Goal: Information Seeking & Learning: Learn about a topic

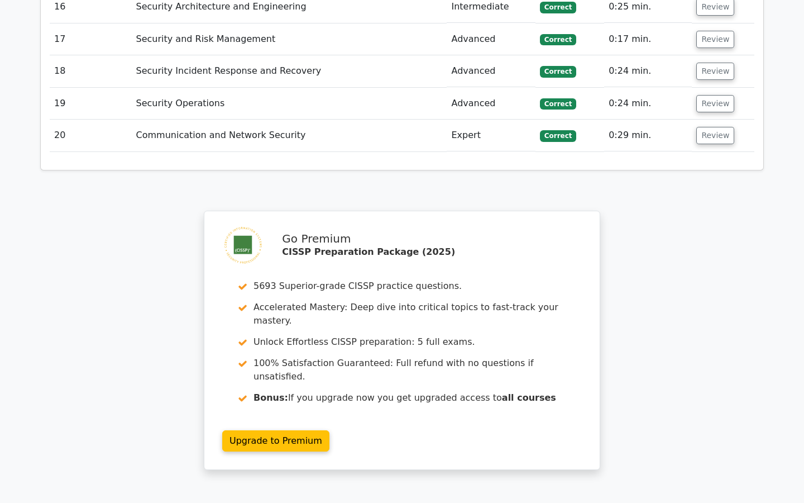
scroll to position [2018, 0]
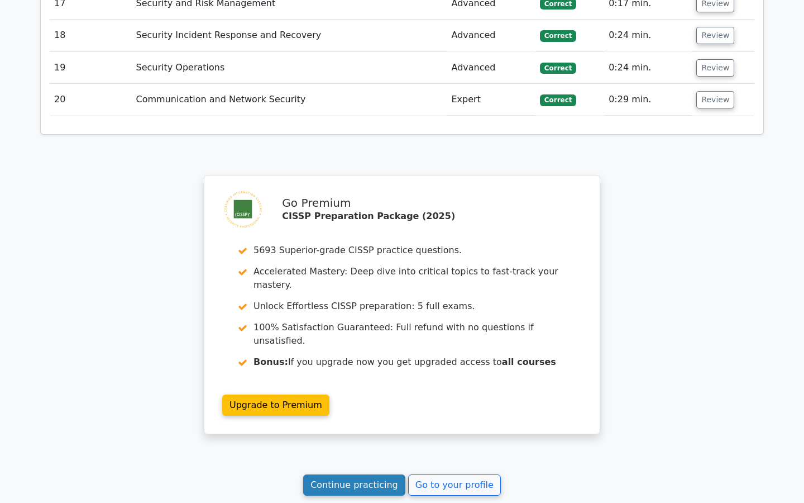
click at [360, 474] on link "Continue practicing" at bounding box center [354, 484] width 102 height 21
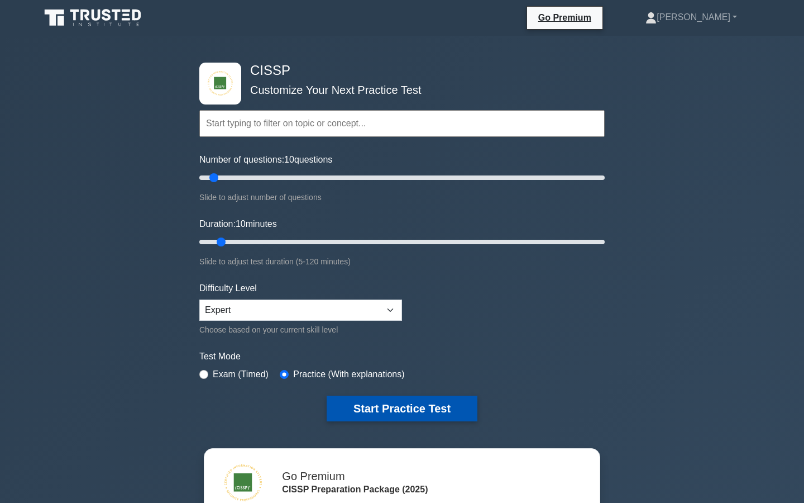
click at [355, 401] on button "Start Practice Test" at bounding box center [402, 408] width 151 height 26
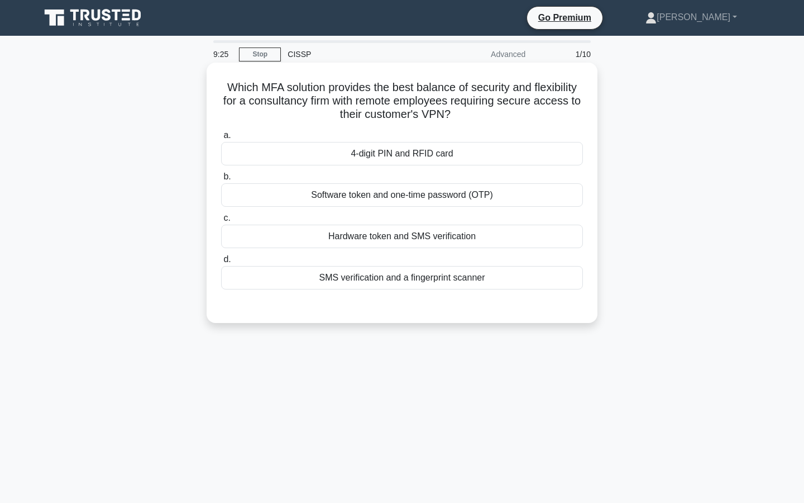
click at [367, 192] on div "Software token and one-time password (OTP)" at bounding box center [402, 194] width 362 height 23
click at [221, 180] on input "b. Software token and one-time password (OTP)" at bounding box center [221, 176] width 0 height 7
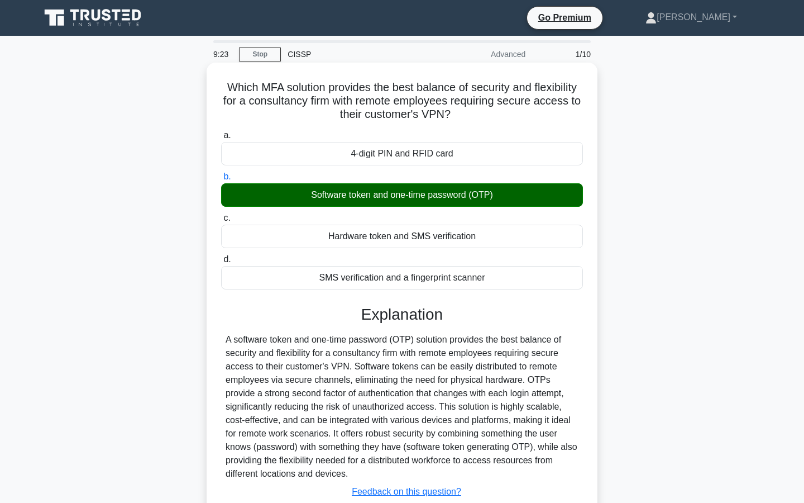
scroll to position [101, 0]
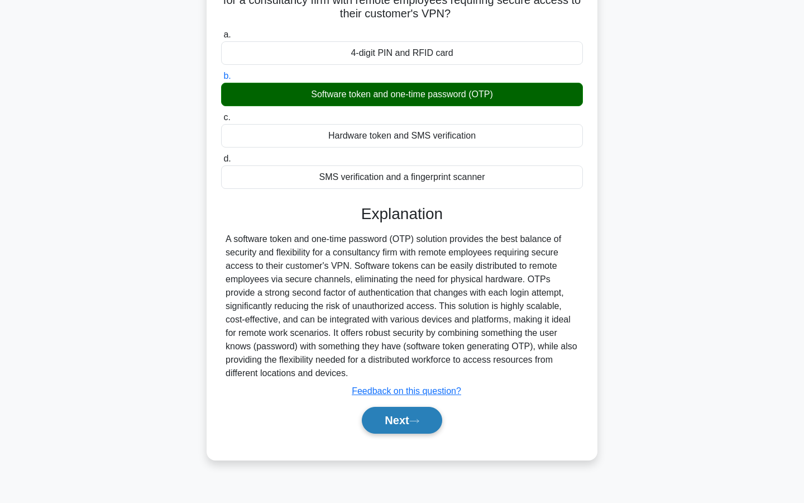
click at [422, 426] on button "Next" at bounding box center [402, 420] width 80 height 27
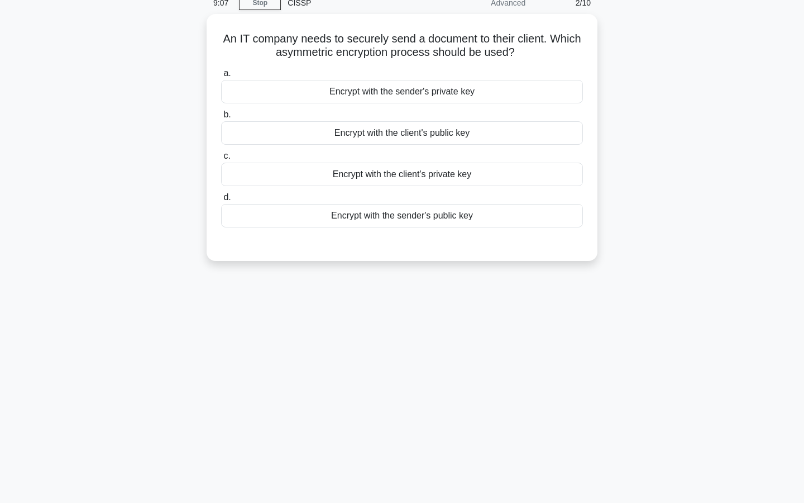
scroll to position [0, 0]
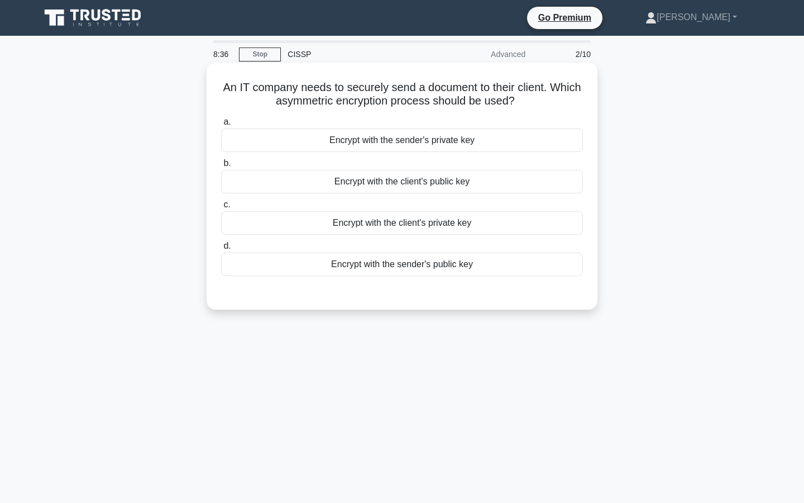
click at [393, 188] on div "Encrypt with the client's public key" at bounding box center [402, 181] width 362 height 23
click at [221, 167] on input "b. Encrypt with the client's public key" at bounding box center [221, 163] width 0 height 7
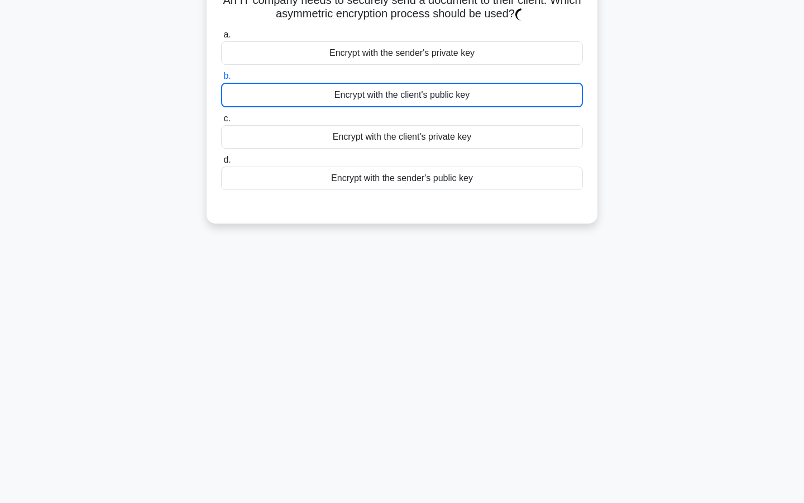
scroll to position [101, 0]
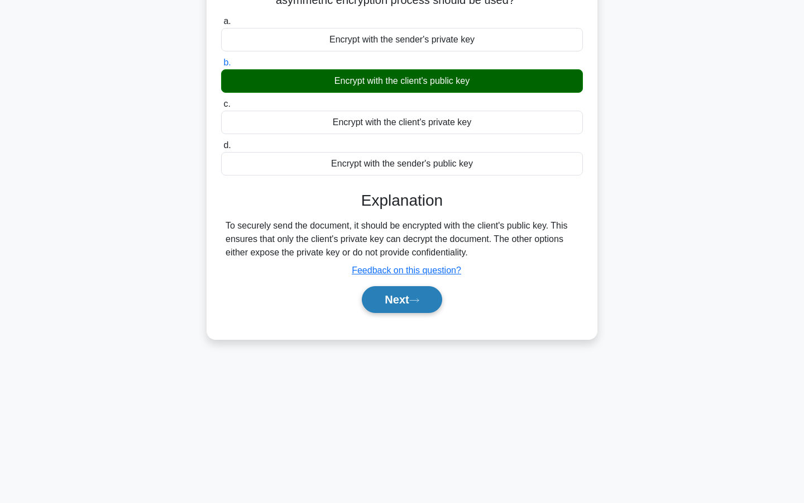
click at [413, 307] on button "Next" at bounding box center [402, 299] width 80 height 27
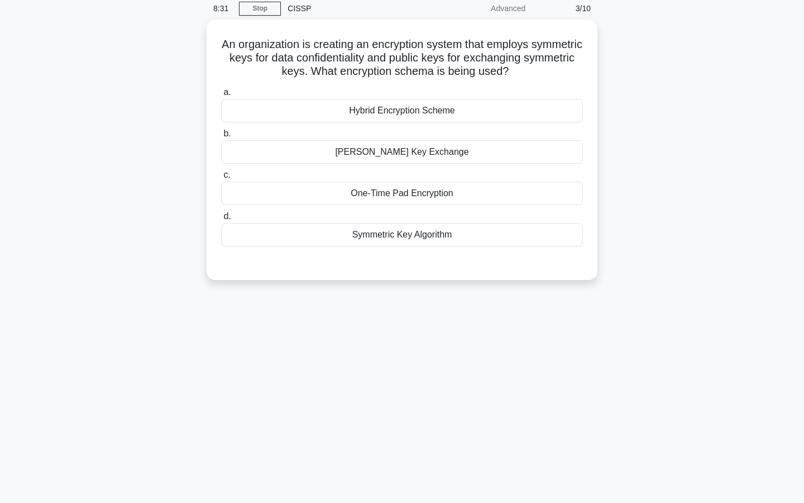
scroll to position [44, 0]
click at [402, 118] on div "Hybrid Encryption Scheme" at bounding box center [402, 109] width 362 height 23
click at [221, 96] on input "a. Hybrid Encryption Scheme" at bounding box center [221, 91] width 0 height 7
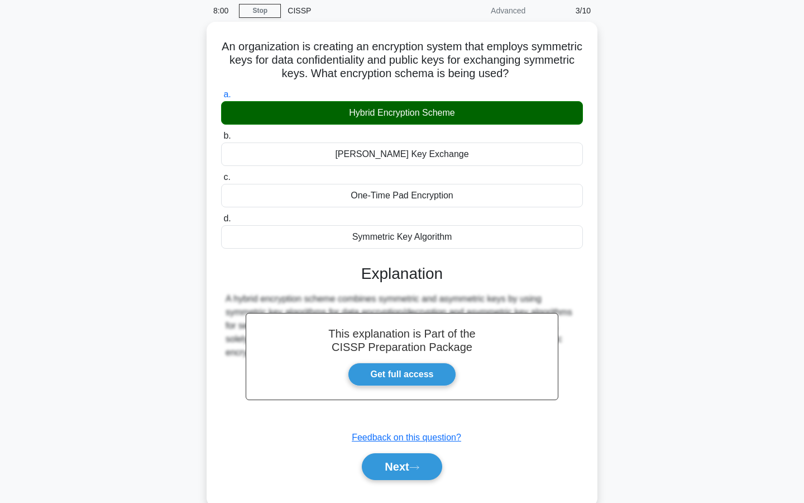
scroll to position [101, 0]
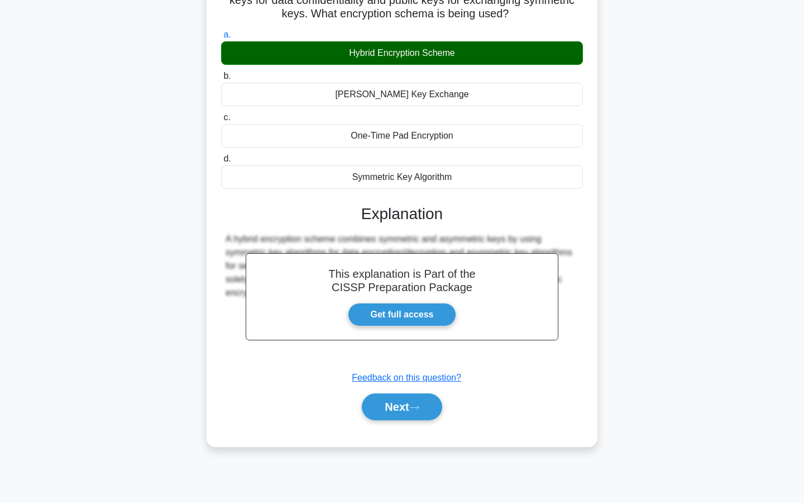
click at [222, 236] on div "A hybrid encryption scheme combines symmetric and asymmetric keys by using symm…" at bounding box center [402, 265] width 362 height 67
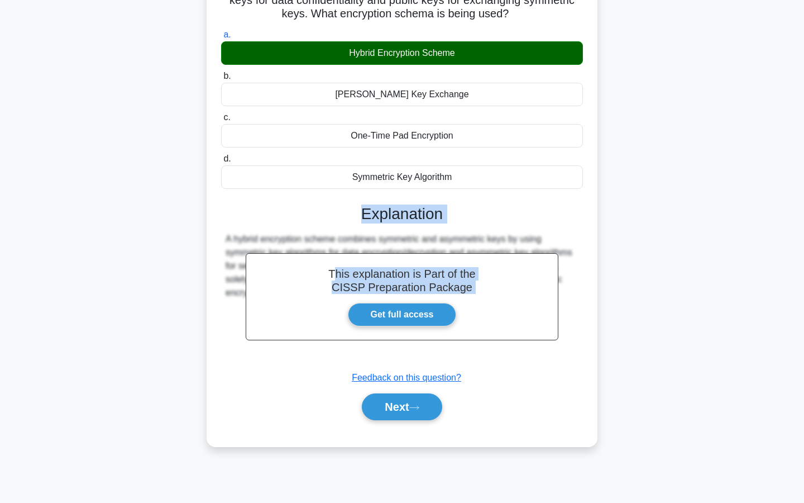
drag, startPoint x: 222, startPoint y: 235, endPoint x: 494, endPoint y: 258, distance: 273.0
click at [494, 258] on div "This explanation is Part of the CISSP Preparation Package Get full access Expla…" at bounding box center [402, 307] width 362 height 233
drag, startPoint x: 450, startPoint y: 280, endPoint x: 242, endPoint y: 249, distance: 210.6
click at [242, 249] on div "This explanation is Part of the CISSP Preparation Package Get full access Expla…" at bounding box center [402, 307] width 362 height 233
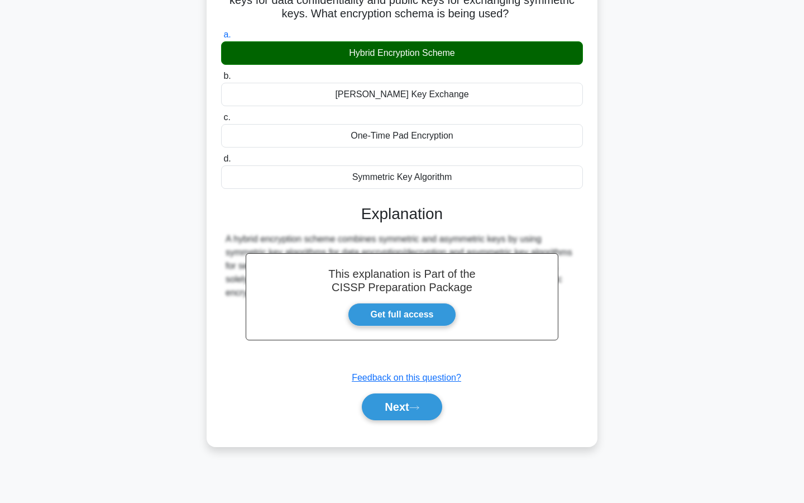
drag, startPoint x: 228, startPoint y: 244, endPoint x: 227, endPoint y: 230, distance: 14.0
click at [227, 230] on div "This explanation is Part of the CISSP Preparation Package Get full access Expla…" at bounding box center [402, 307] width 362 height 233
drag, startPoint x: 225, startPoint y: 235, endPoint x: 260, endPoint y: 243, distance: 36.6
click at [260, 243] on div "A hybrid encryption scheme combines symmetric and asymmetric keys by using symm…" at bounding box center [402, 265] width 362 height 67
click at [378, 412] on button "Next" at bounding box center [402, 406] width 80 height 27
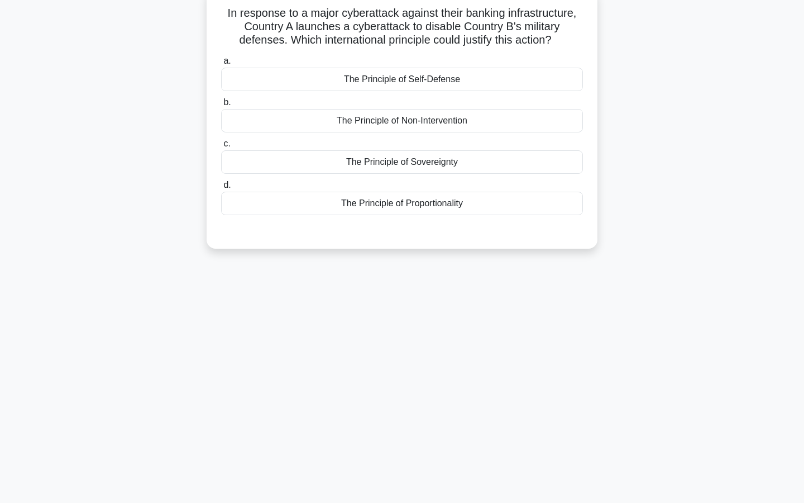
scroll to position [0, 0]
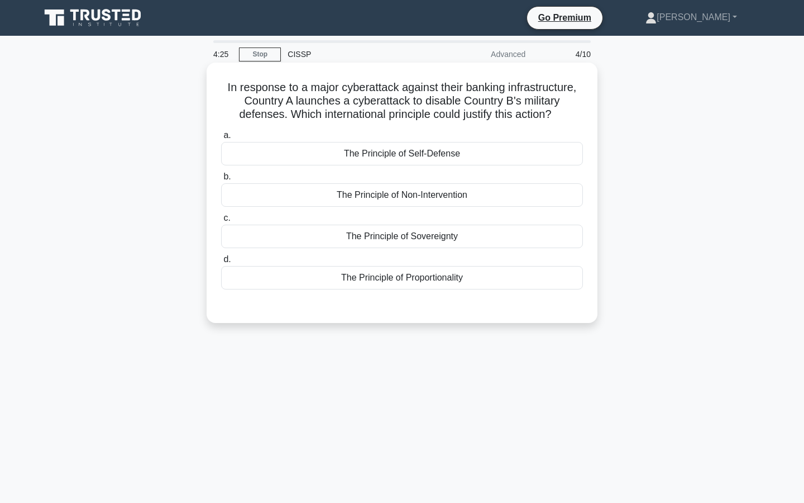
click at [400, 239] on div "The Principle of Sovereignty" at bounding box center [402, 236] width 362 height 23
click at [221, 222] on input "c. The Principle of Sovereignty" at bounding box center [221, 218] width 0 height 7
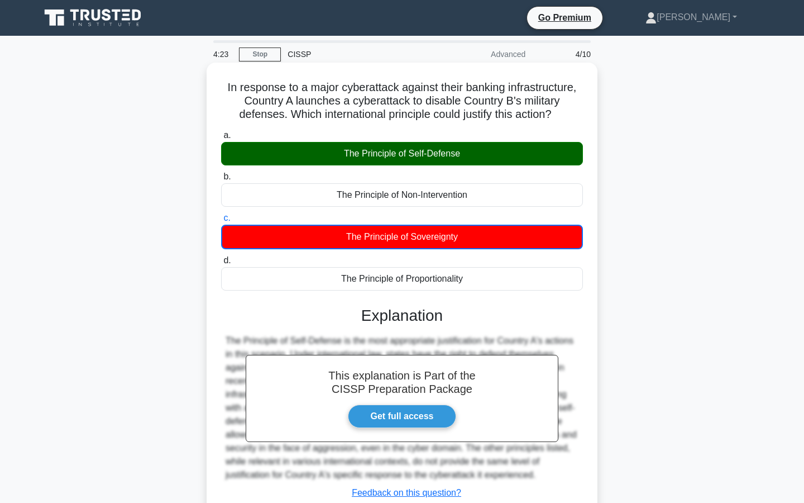
scroll to position [101, 0]
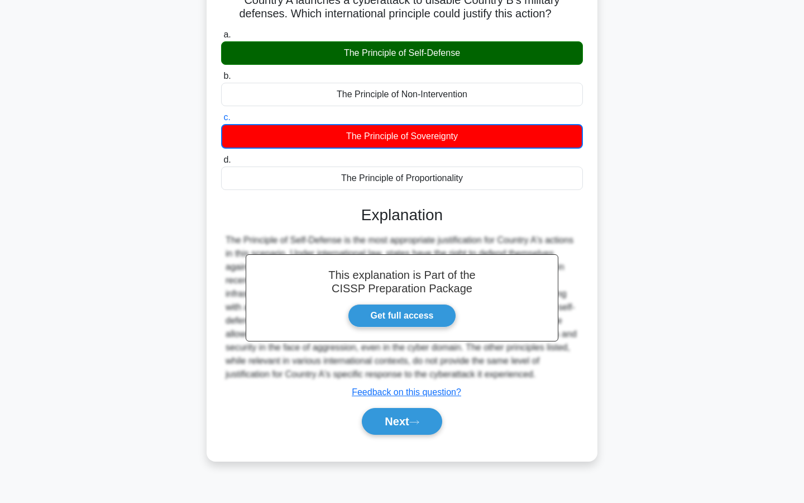
click at [407, 436] on div "Next" at bounding box center [402, 421] width 362 height 36
click at [407, 425] on button "Next" at bounding box center [402, 421] width 80 height 27
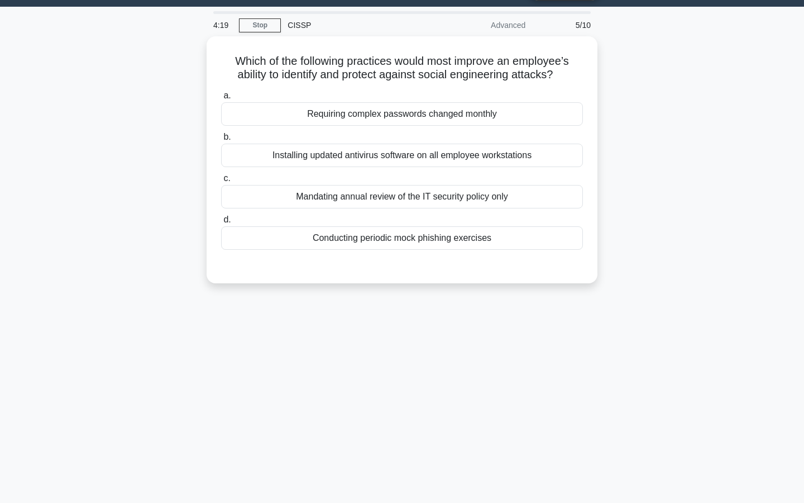
scroll to position [0, 0]
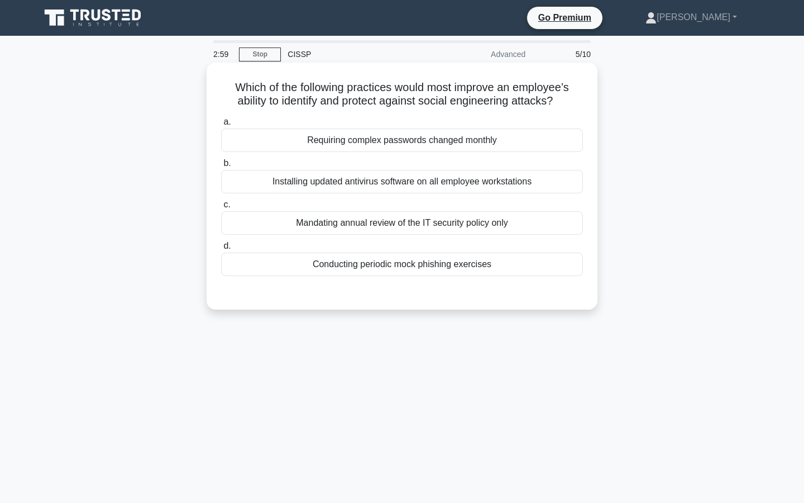
click at [395, 183] on div "Installing updated antivirus software on all employee workstations" at bounding box center [402, 181] width 362 height 23
click at [221, 167] on input "b. Installing updated antivirus software on all employee workstations" at bounding box center [221, 163] width 0 height 7
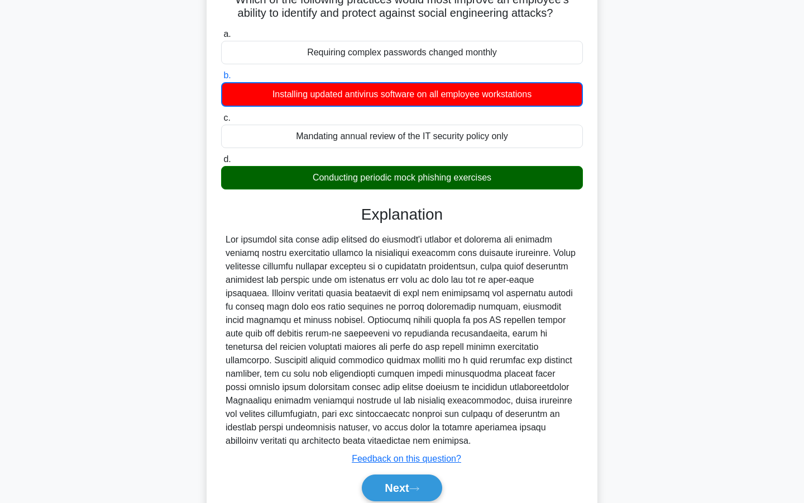
scroll to position [134, 0]
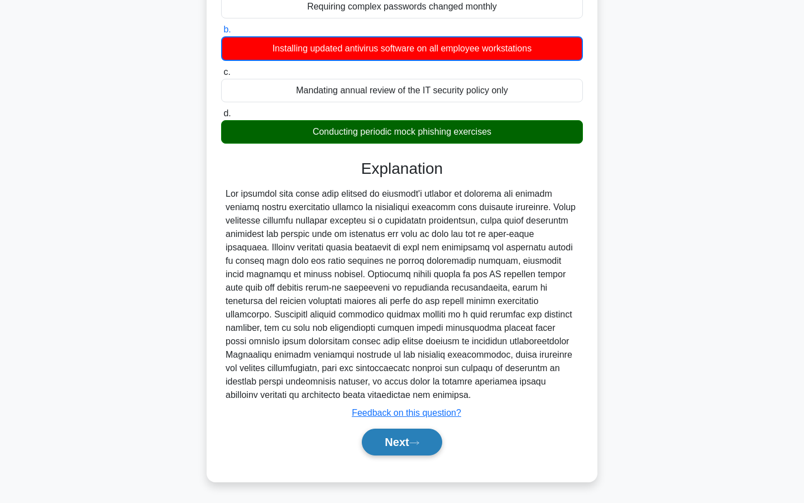
click at [399, 447] on button "Next" at bounding box center [402, 441] width 80 height 27
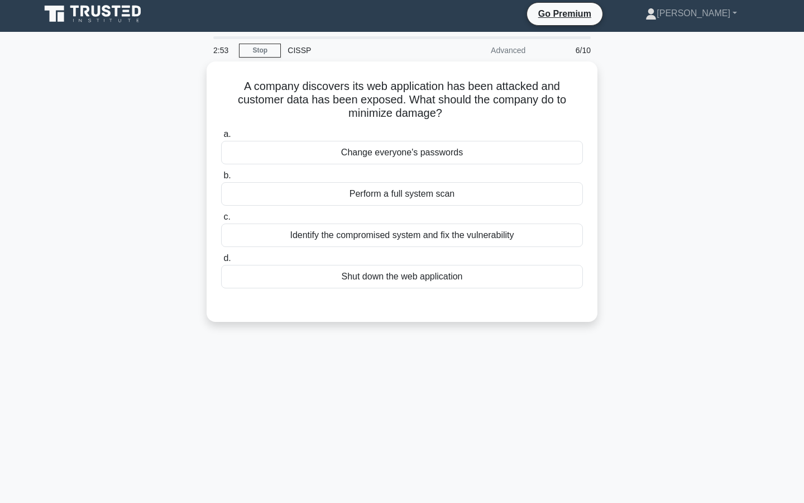
scroll to position [0, 0]
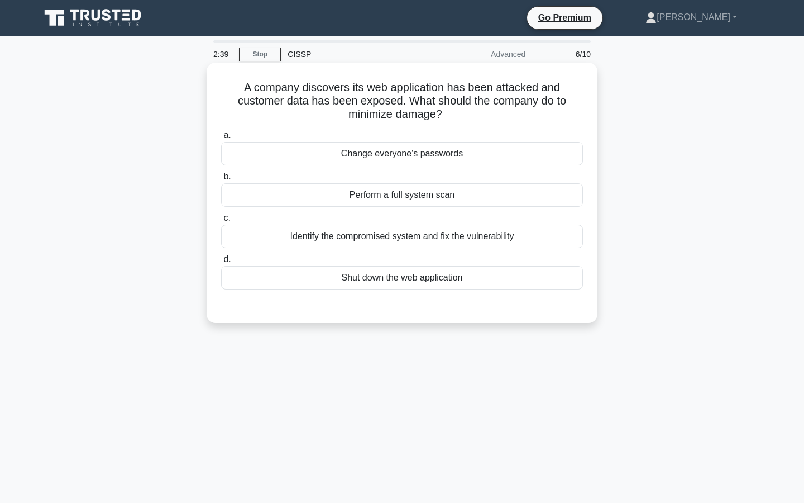
click at [417, 200] on div "Perform a full system scan" at bounding box center [402, 194] width 362 height 23
click at [221, 180] on input "b. Perform a full system scan" at bounding box center [221, 176] width 0 height 7
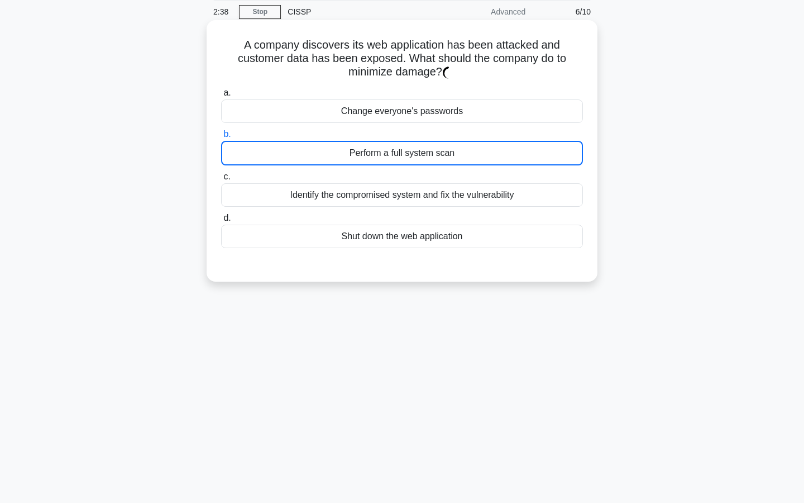
scroll to position [101, 0]
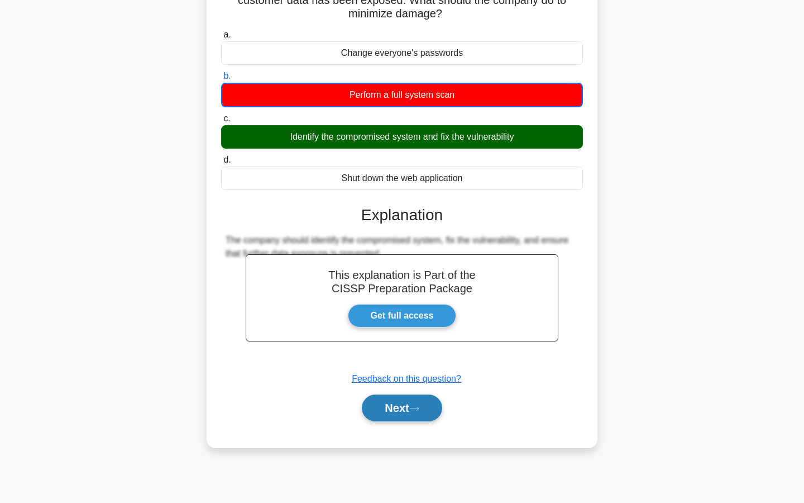
click at [398, 411] on button "Next" at bounding box center [402, 407] width 80 height 27
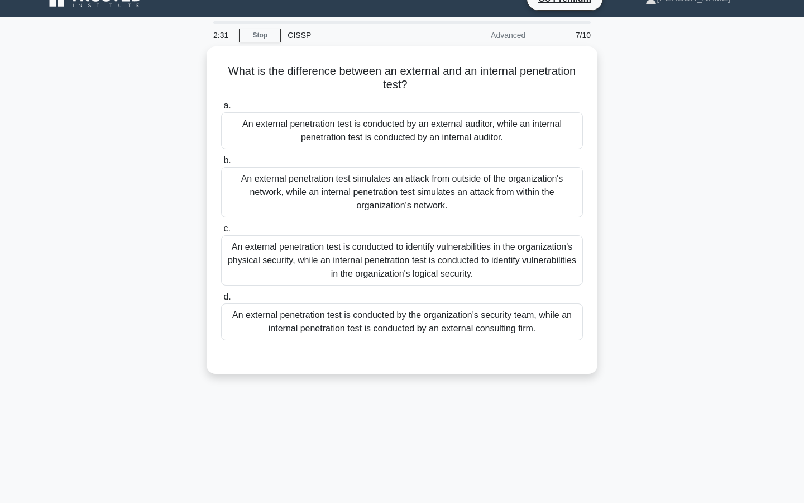
scroll to position [0, 0]
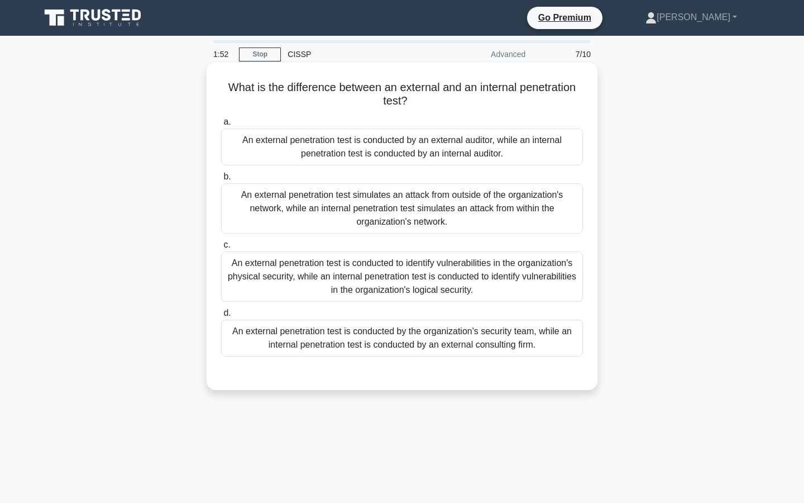
click at [404, 345] on div "An external penetration test is conducted by the organization's security team, …" at bounding box center [402, 338] width 362 height 37
click at [221, 317] on input "d. An external penetration test is conducted by the organization's security tea…" at bounding box center [221, 312] width 0 height 7
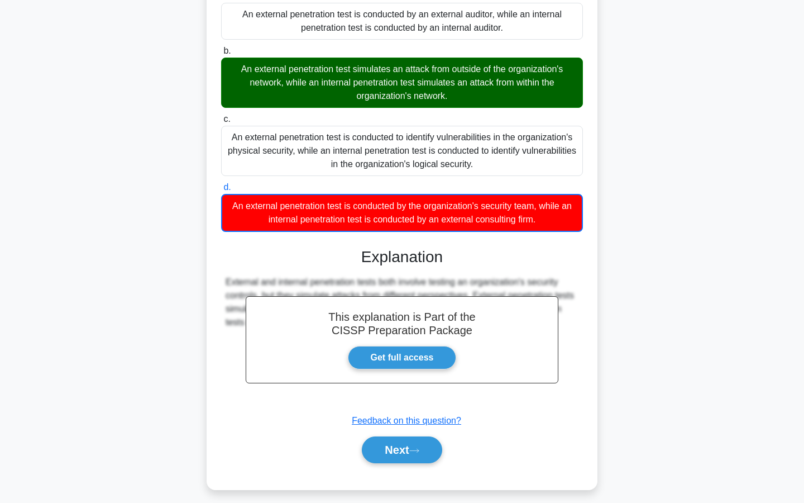
scroll to position [134, 0]
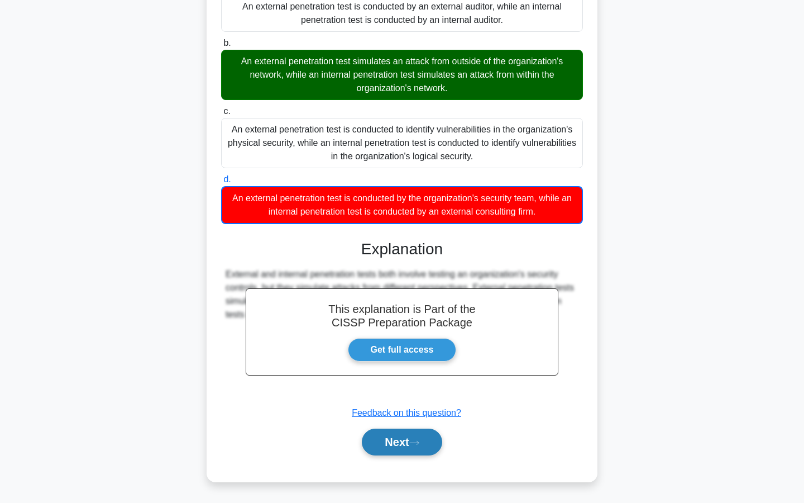
click at [394, 428] on button "Next" at bounding box center [402, 441] width 80 height 27
click at [395, 435] on button "Next" at bounding box center [402, 441] width 80 height 27
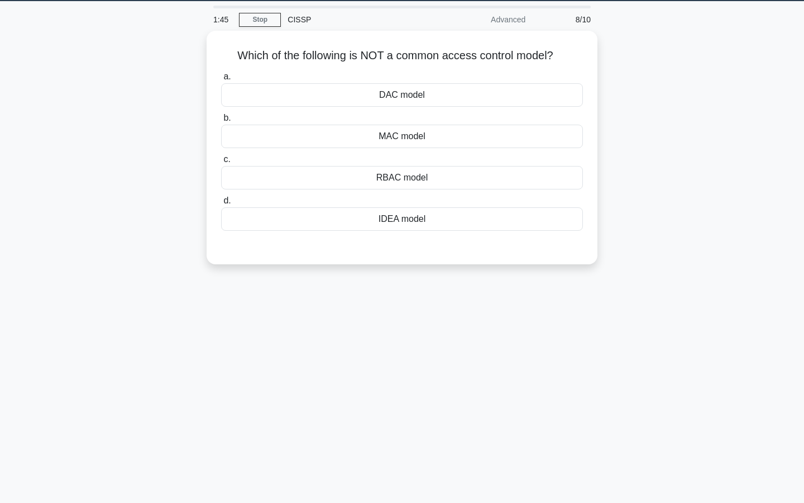
scroll to position [0, 0]
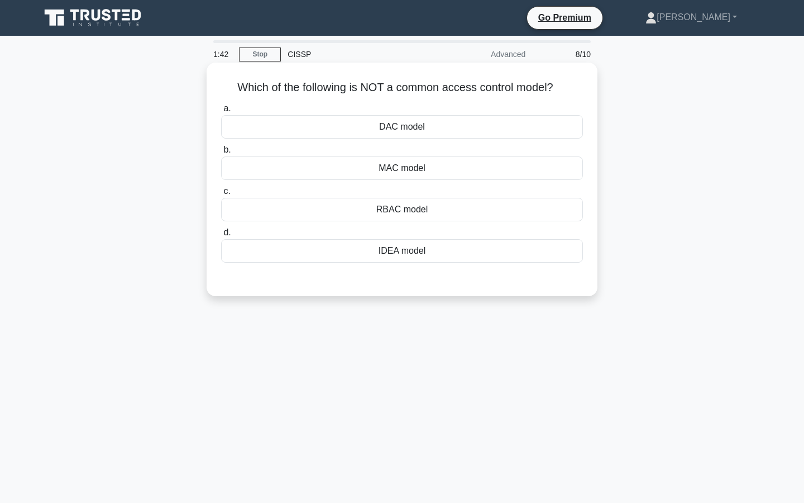
click at [388, 251] on div "IDEA model" at bounding box center [402, 250] width 362 height 23
click at [221, 236] on input "d. IDEA model" at bounding box center [221, 232] width 0 height 7
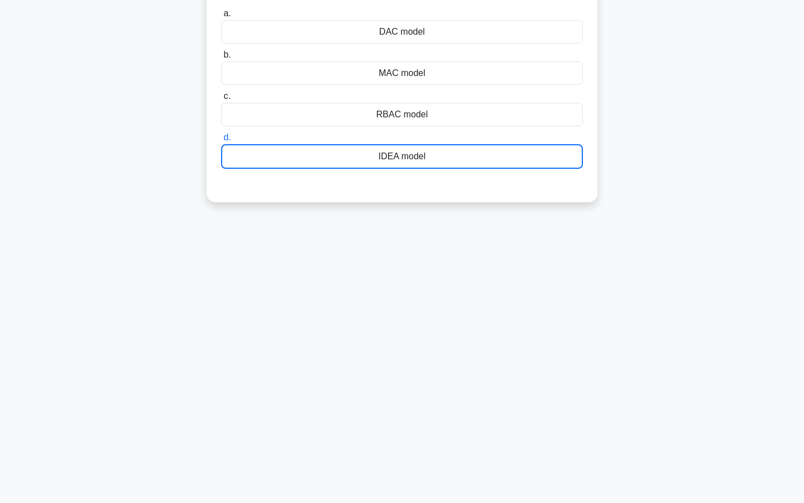
scroll to position [101, 0]
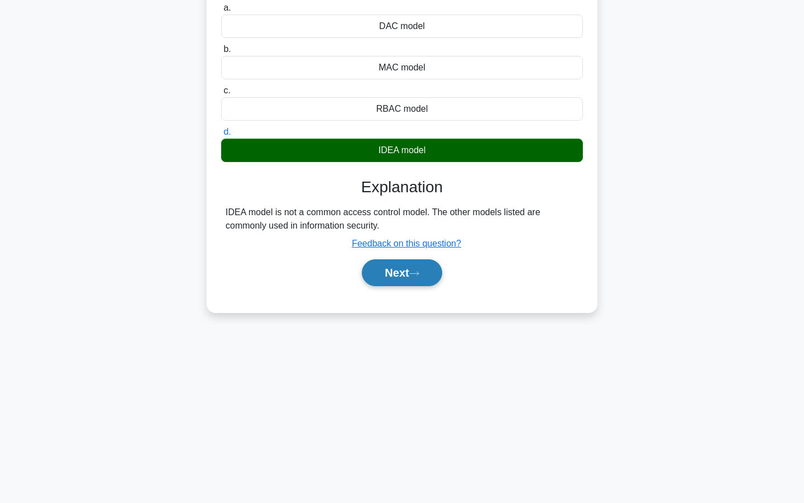
click at [417, 281] on button "Next" at bounding box center [402, 272] width 80 height 27
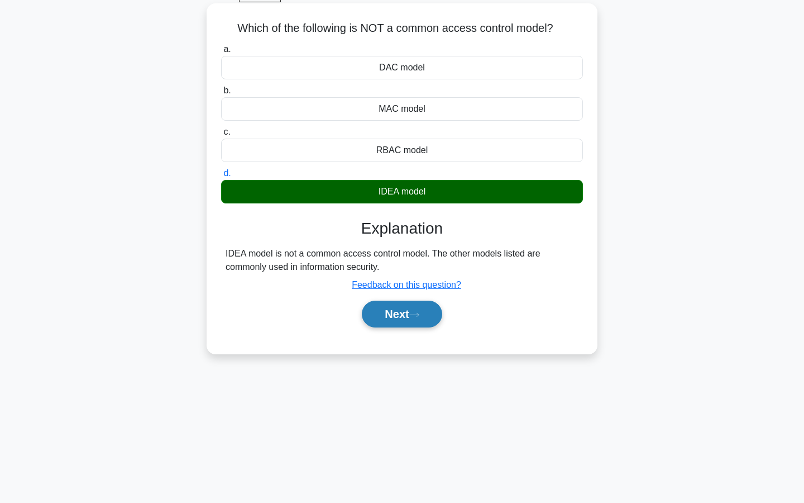
scroll to position [0, 0]
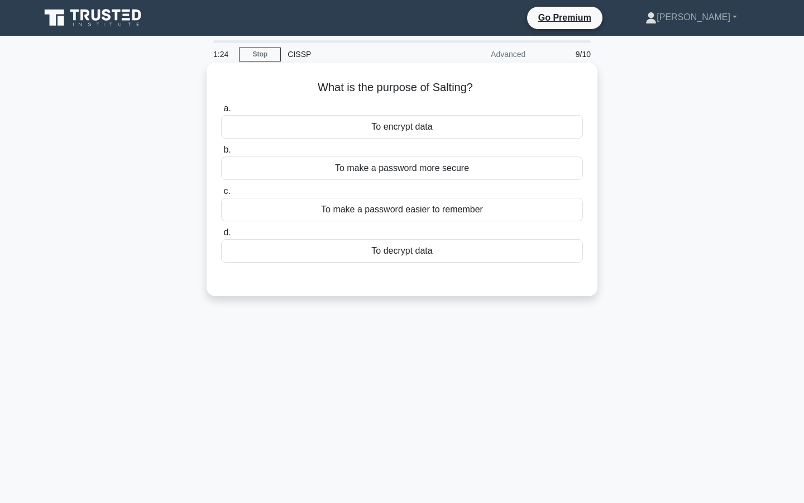
click at [394, 177] on div "To make a password more secure" at bounding box center [402, 167] width 362 height 23
click at [221, 154] on input "b. To make a password more secure" at bounding box center [221, 149] width 0 height 7
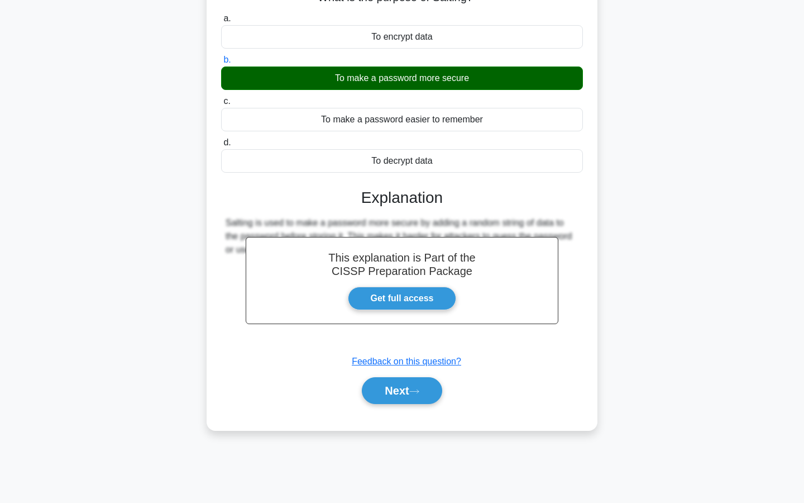
scroll to position [101, 0]
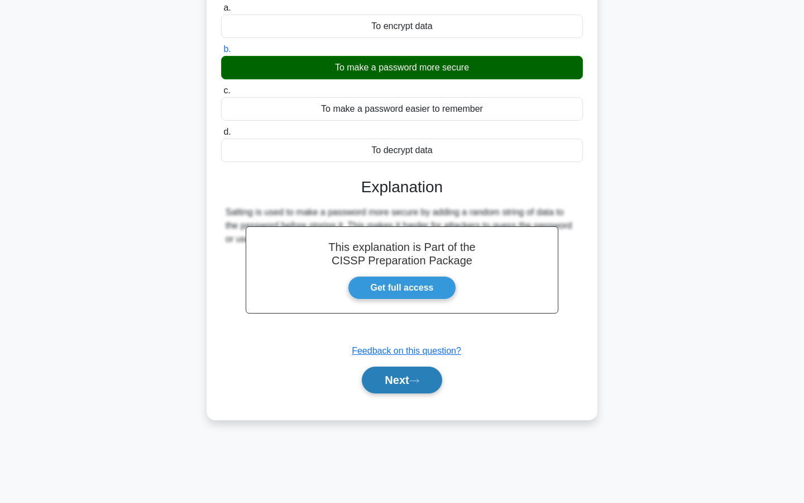
click at [397, 387] on button "Next" at bounding box center [402, 379] width 80 height 27
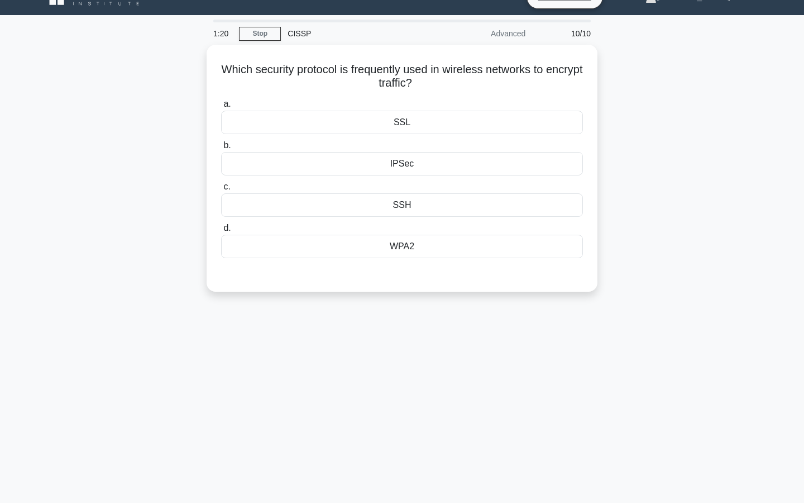
scroll to position [0, 0]
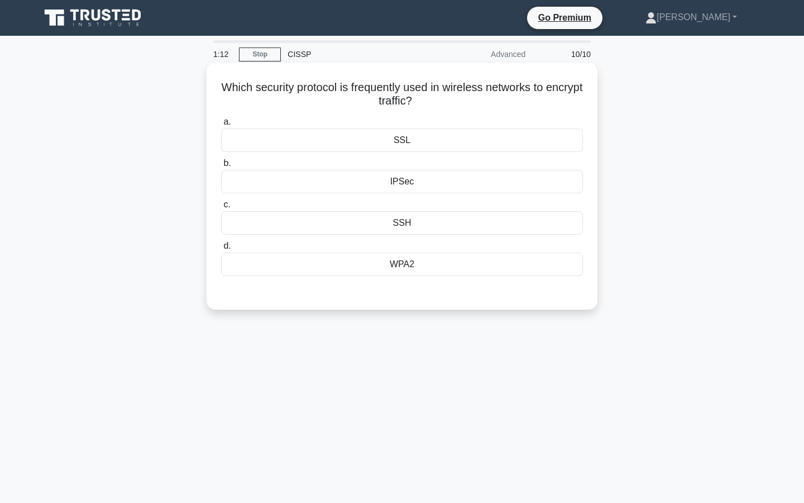
click at [403, 265] on div "WPA2" at bounding box center [402, 263] width 362 height 23
click at [221, 250] on input "d. WPA2" at bounding box center [221, 245] width 0 height 7
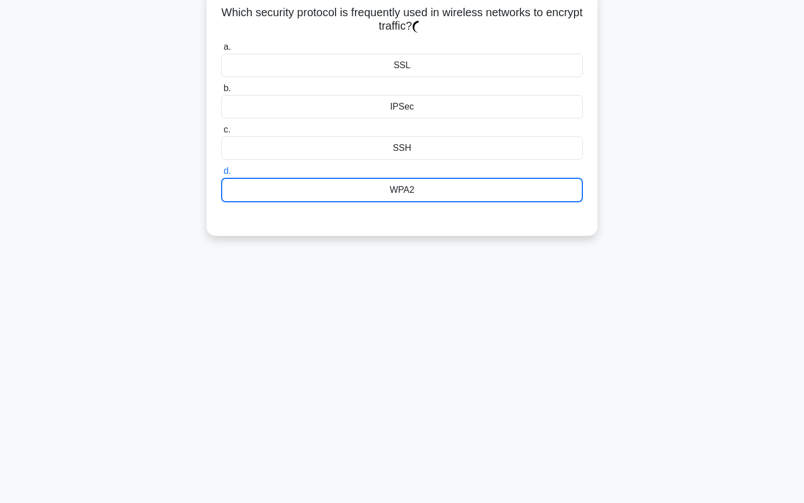
scroll to position [101, 0]
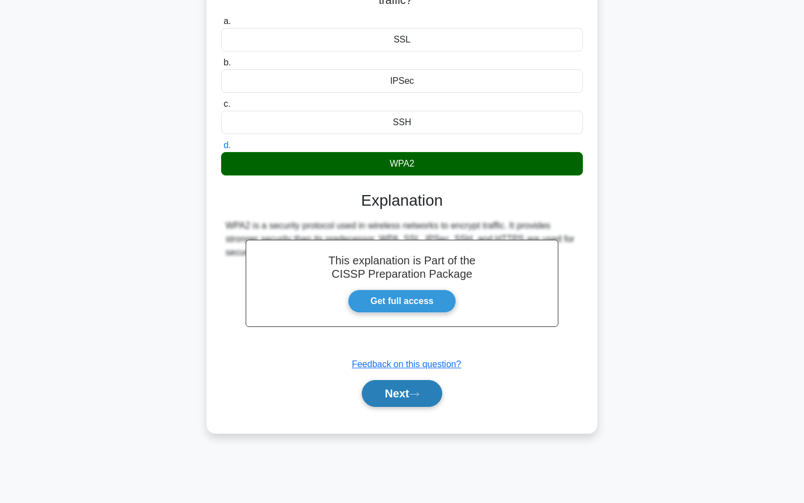
click at [398, 392] on button "Next" at bounding box center [402, 393] width 80 height 27
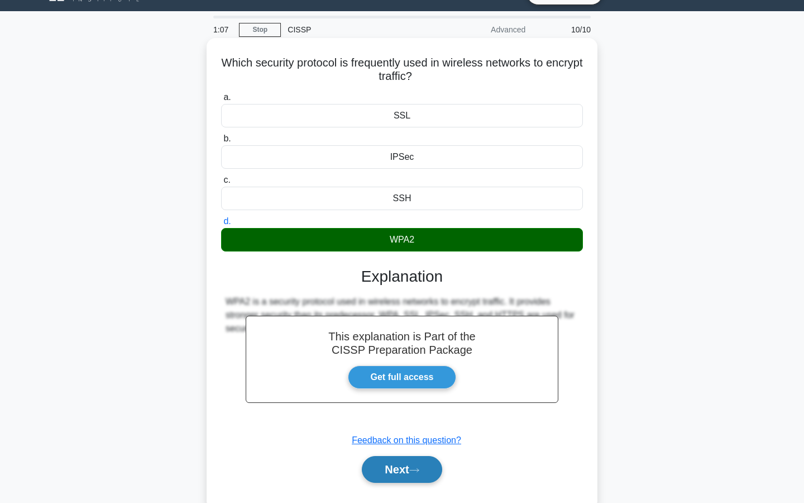
scroll to position [0, 0]
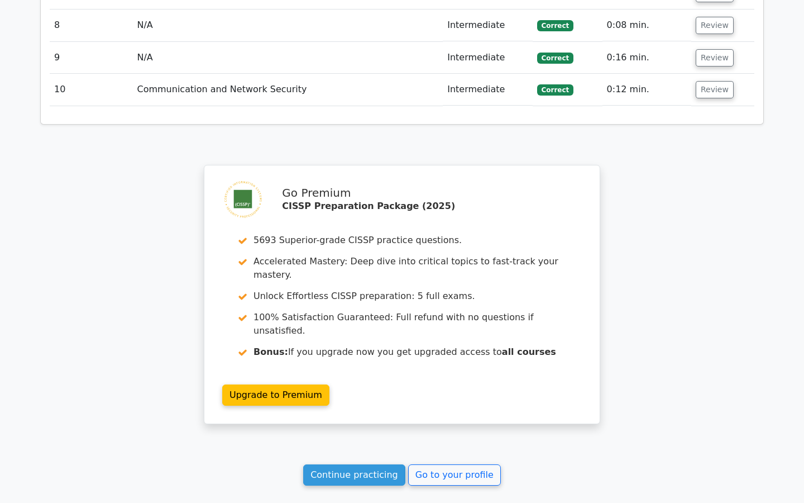
scroll to position [1640, 0]
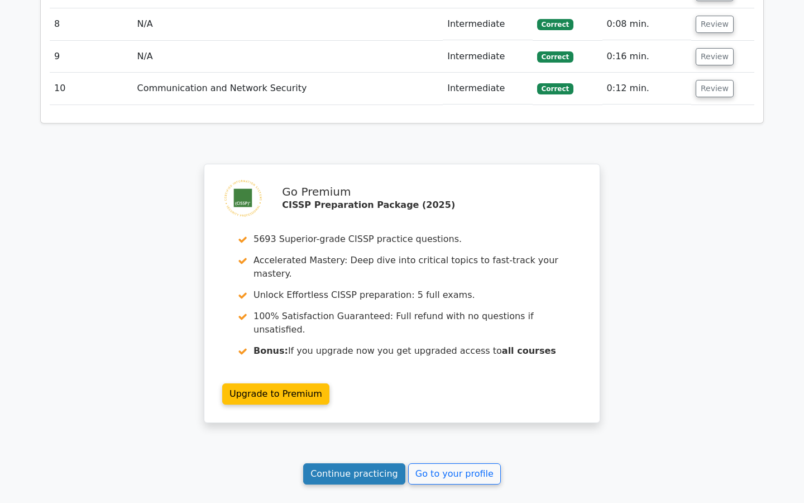
click at [360, 463] on link "Continue practicing" at bounding box center [354, 473] width 102 height 21
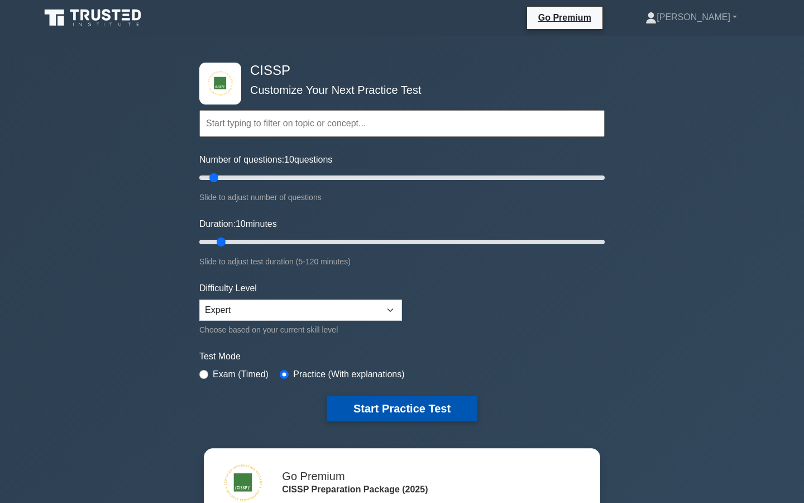
click at [347, 398] on button "Start Practice Test" at bounding box center [402, 408] width 151 height 26
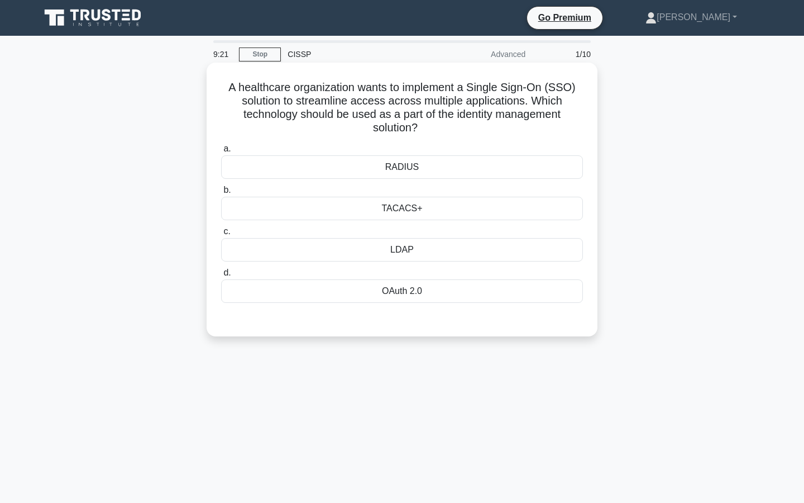
click at [379, 292] on div "OAuth 2.0" at bounding box center [402, 290] width 362 height 23
click at [221, 277] on input "d. OAuth 2.0" at bounding box center [221, 272] width 0 height 7
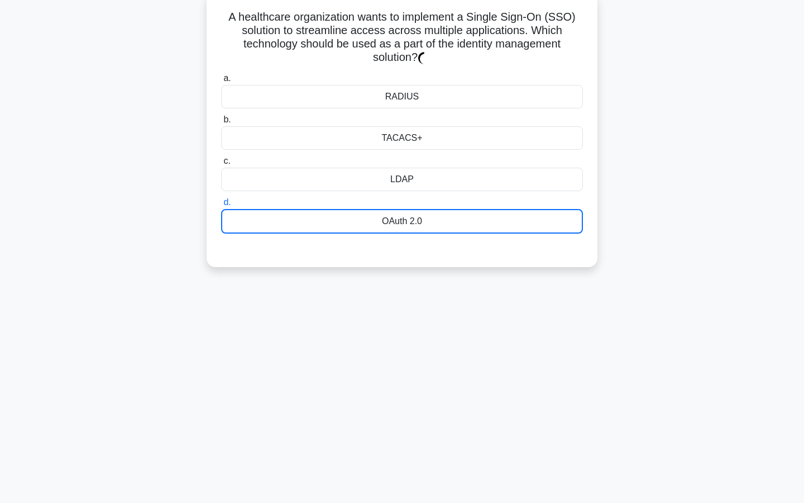
scroll to position [74, 0]
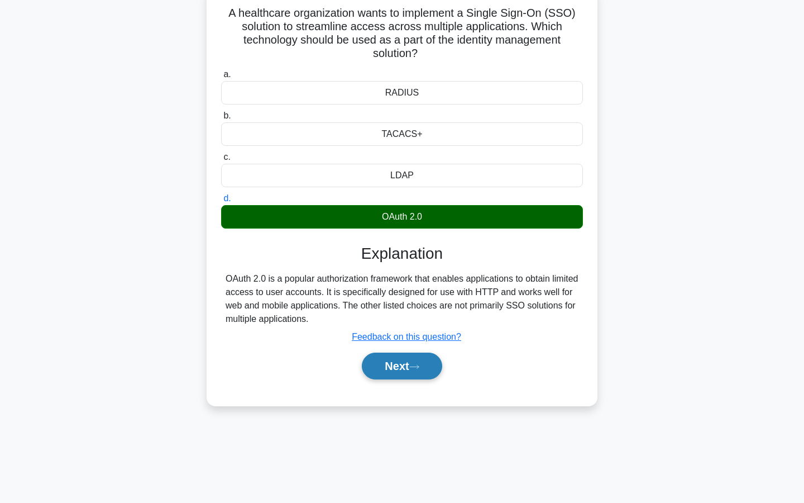
click at [387, 370] on button "Next" at bounding box center [402, 365] width 80 height 27
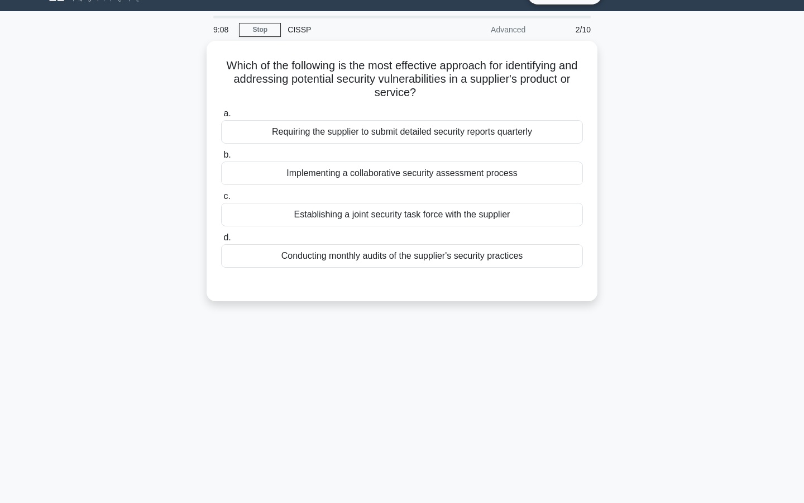
scroll to position [21, 0]
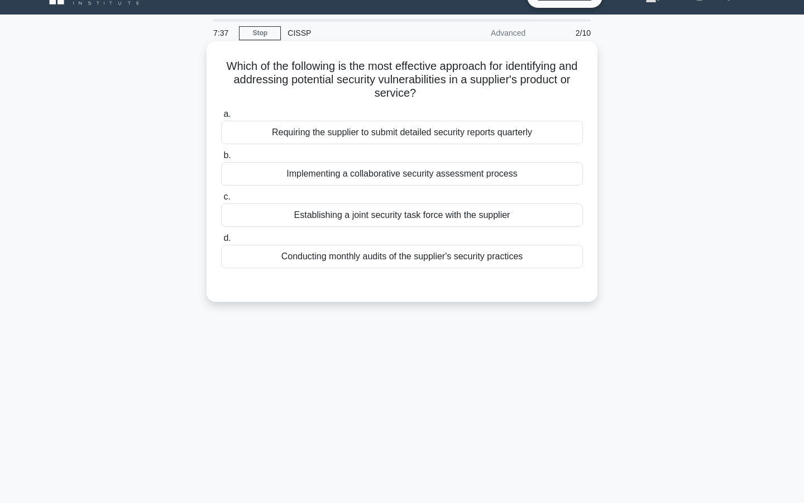
click at [382, 262] on div "Conducting monthly audits of the supplier's security practices" at bounding box center [402, 256] width 362 height 23
click at [221, 242] on input "d. Conducting monthly audits of the supplier's security practices" at bounding box center [221, 238] width 0 height 7
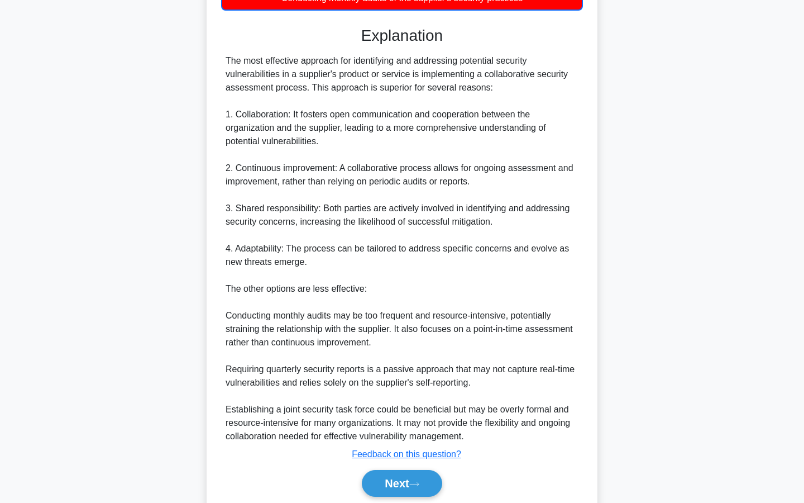
scroll to position [321, 0]
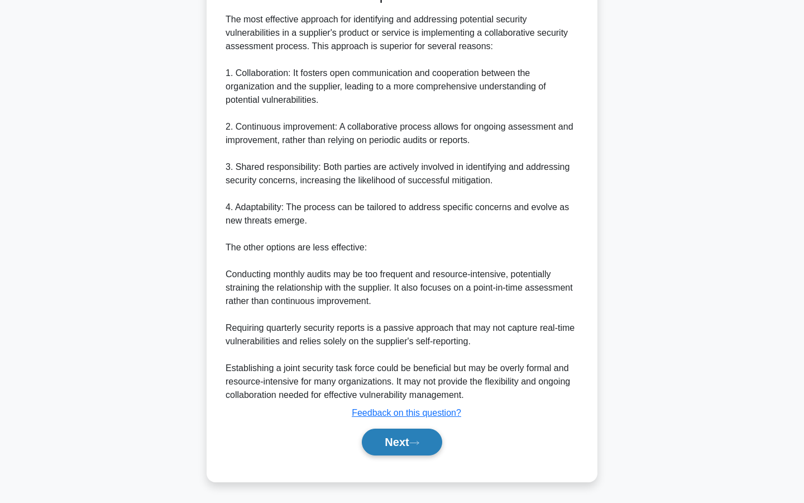
click at [406, 449] on button "Next" at bounding box center [402, 441] width 80 height 27
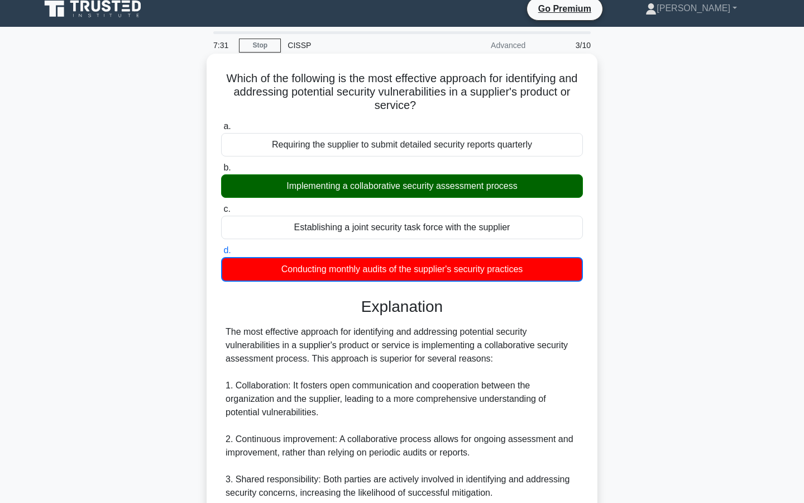
scroll to position [0, 0]
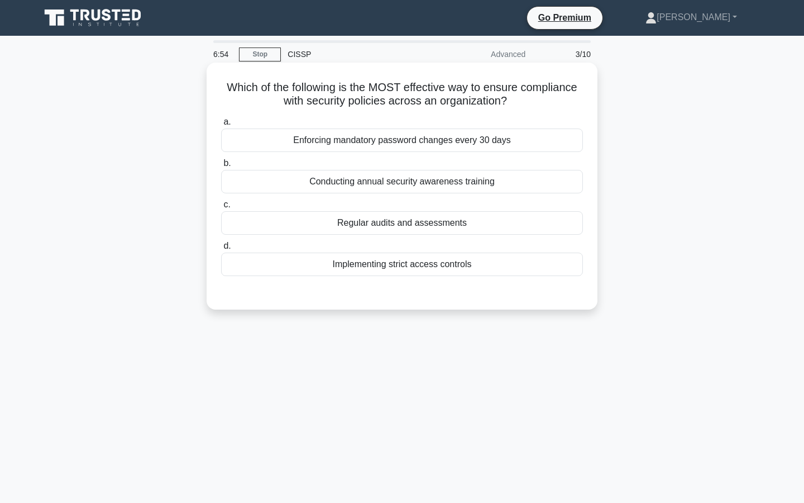
click at [400, 228] on div "Regular audits and assessments" at bounding box center [402, 222] width 362 height 23
click at [221, 208] on input "c. Regular audits and assessments" at bounding box center [221, 204] width 0 height 7
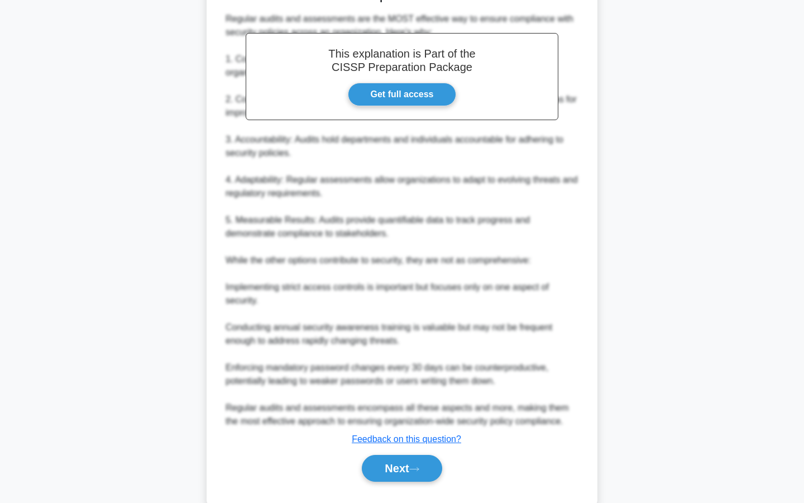
scroll to position [333, 0]
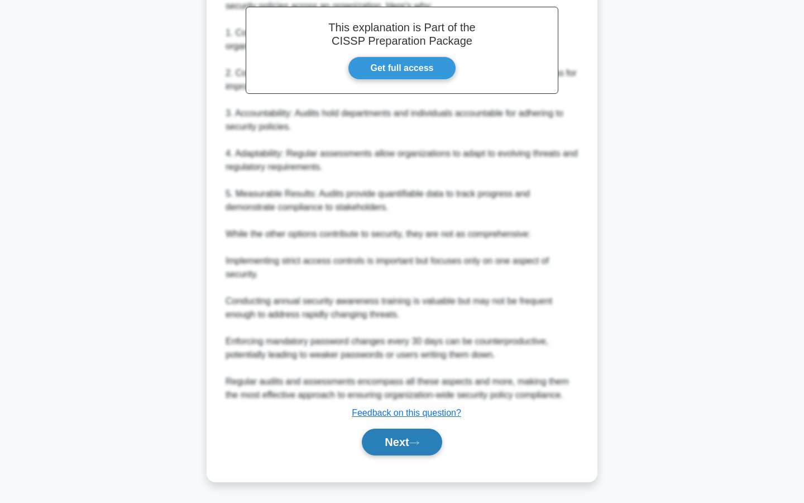
click at [390, 449] on button "Next" at bounding box center [402, 441] width 80 height 27
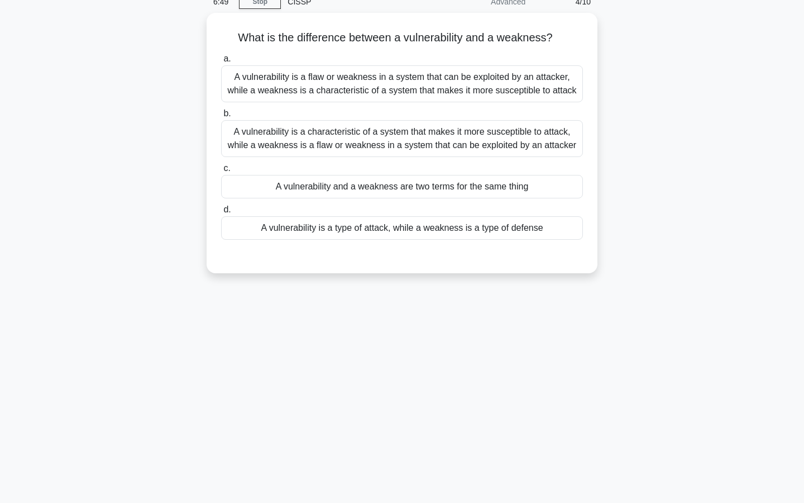
scroll to position [0, 0]
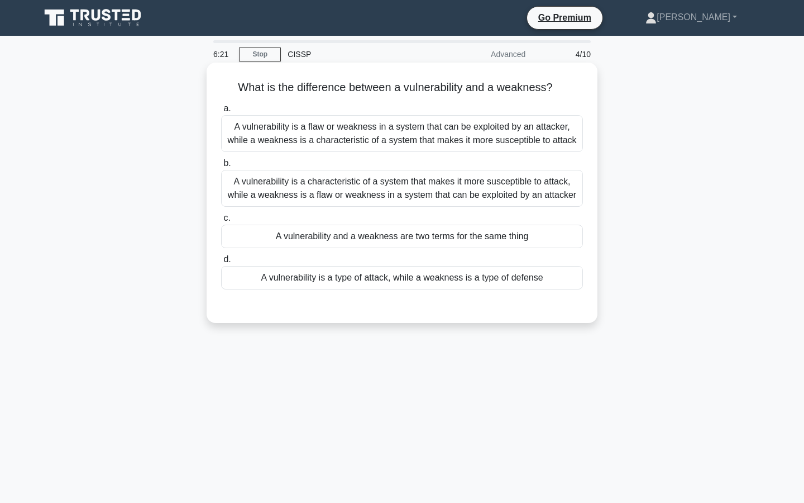
click at [387, 143] on div "A vulnerability is a flaw or weakness in a system that can be exploited by an a…" at bounding box center [402, 133] width 362 height 37
click at [221, 112] on input "a. A vulnerability is a flaw or weakness in a system that can be exploited by a…" at bounding box center [221, 108] width 0 height 7
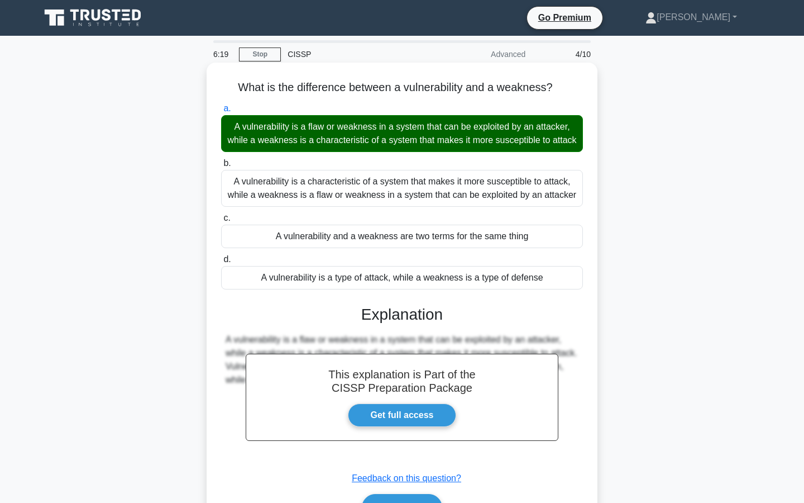
scroll to position [101, 0]
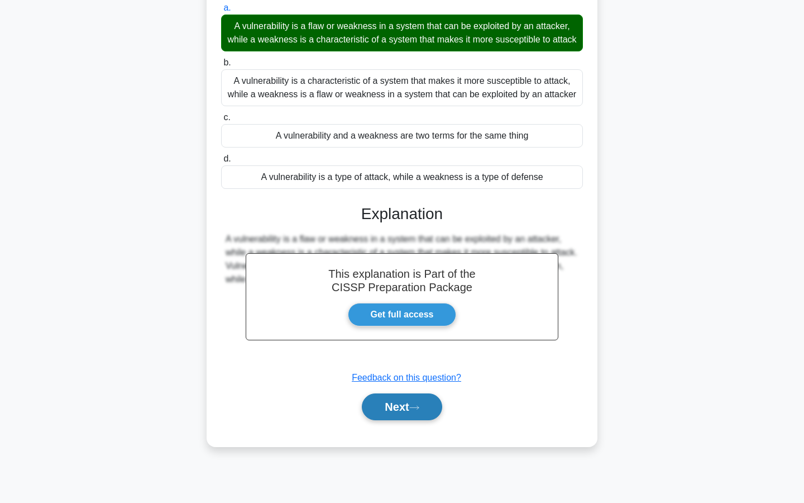
click at [387, 399] on button "Next" at bounding box center [402, 406] width 80 height 27
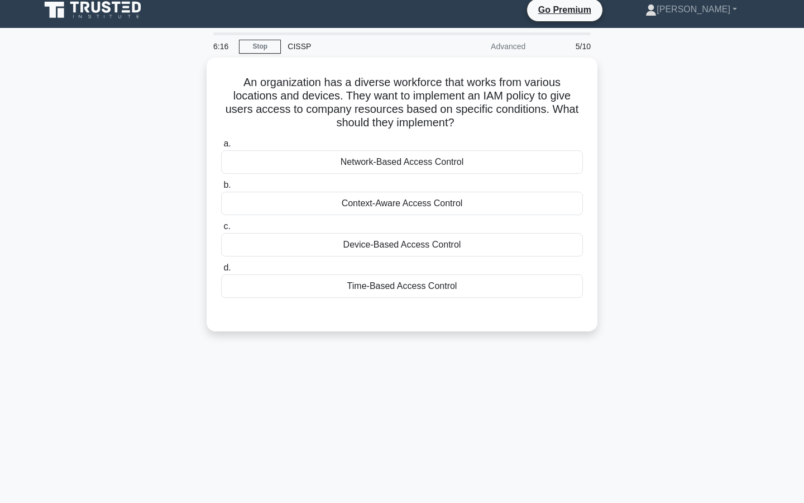
scroll to position [0, 0]
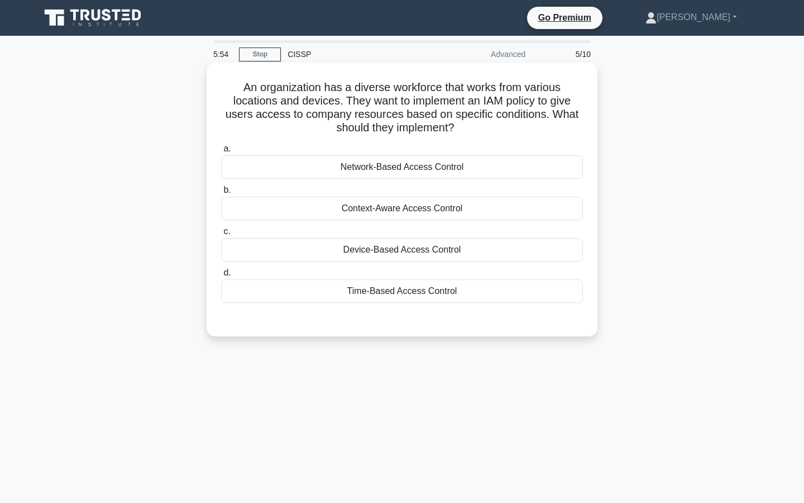
click at [403, 296] on div "Time-Based Access Control" at bounding box center [402, 290] width 362 height 23
click at [221, 277] on input "d. Time-Based Access Control" at bounding box center [221, 272] width 0 height 7
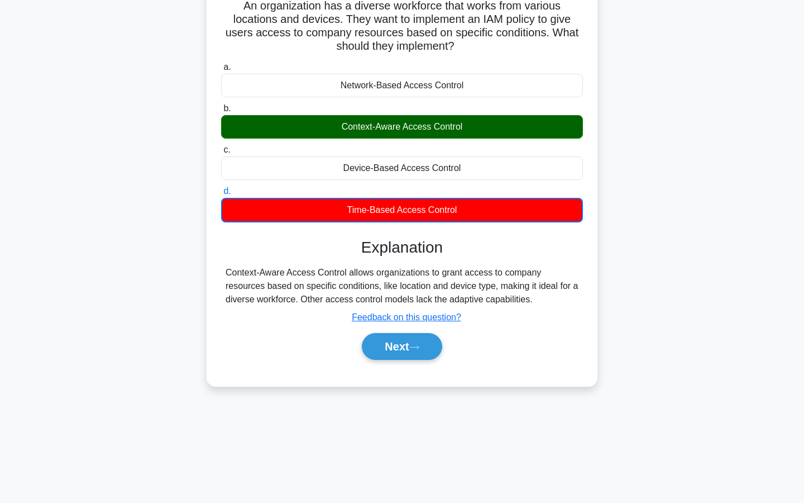
scroll to position [101, 0]
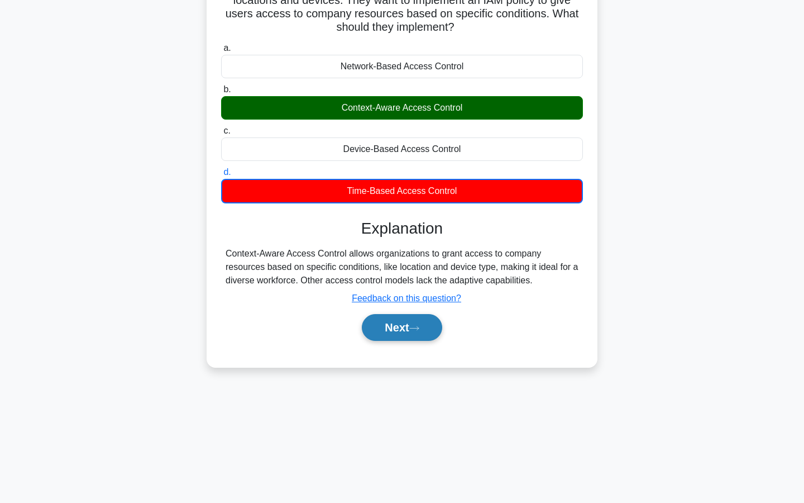
click at [404, 335] on button "Next" at bounding box center [402, 327] width 80 height 27
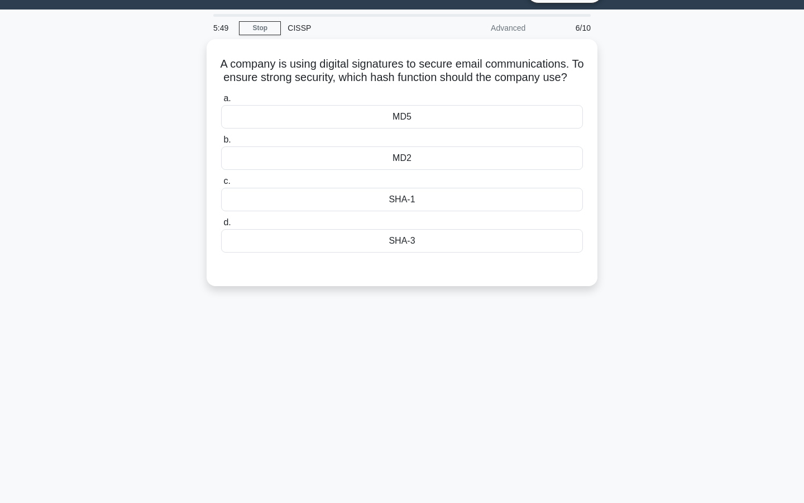
scroll to position [0, 0]
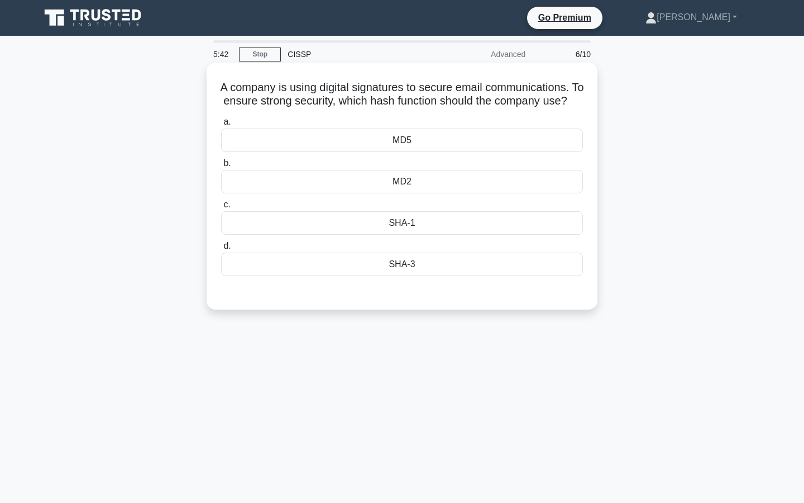
click at [395, 267] on div "SHA-3" at bounding box center [402, 263] width 362 height 23
click at [221, 250] on input "d. SHA-3" at bounding box center [221, 245] width 0 height 7
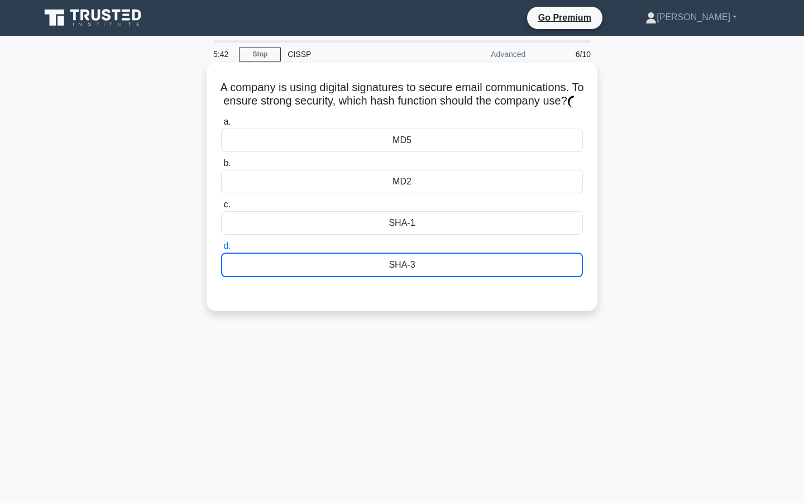
scroll to position [101, 0]
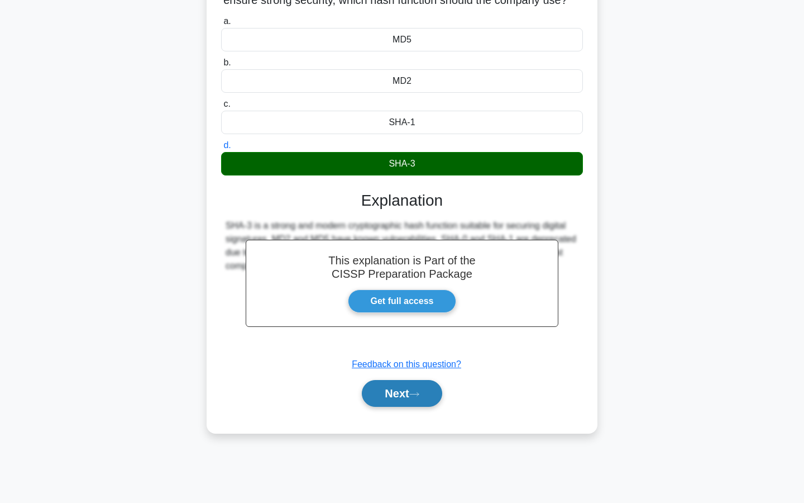
click at [385, 384] on button "Next" at bounding box center [402, 393] width 80 height 27
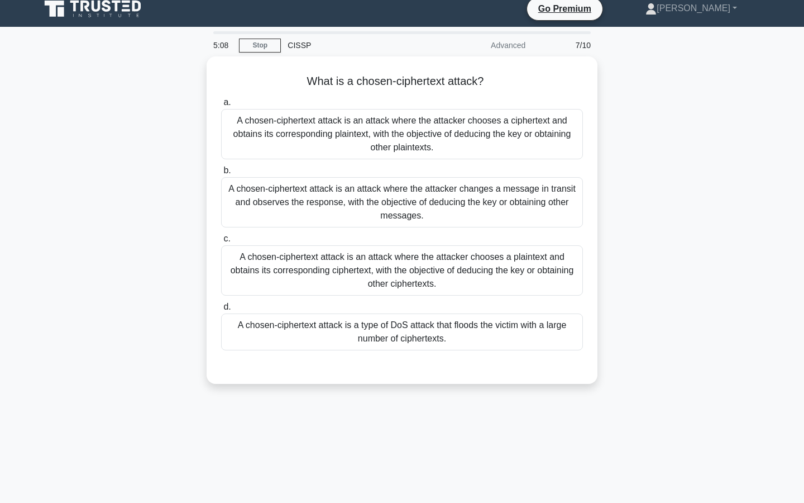
scroll to position [10, 0]
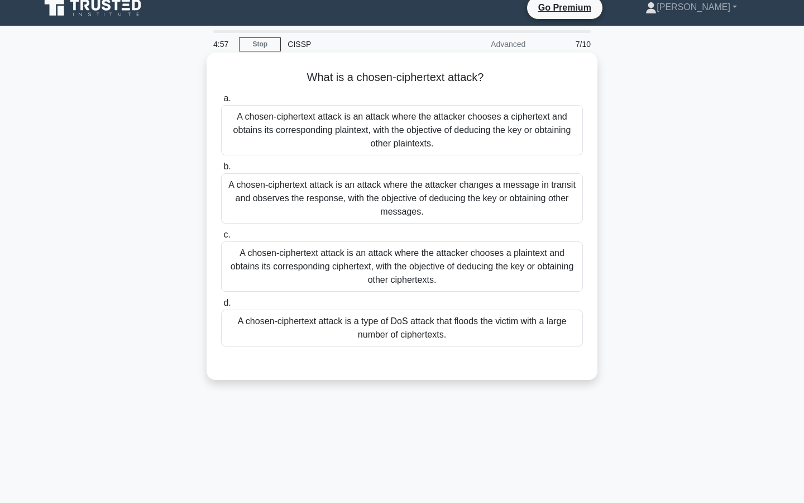
click at [395, 322] on div "A chosen-ciphertext attack is a type of DoS attack that floods the victim with …" at bounding box center [402, 327] width 362 height 37
click at [221, 307] on input "d. A chosen-ciphertext attack is a type of DoS attack that floods the victim wi…" at bounding box center [221, 302] width 0 height 7
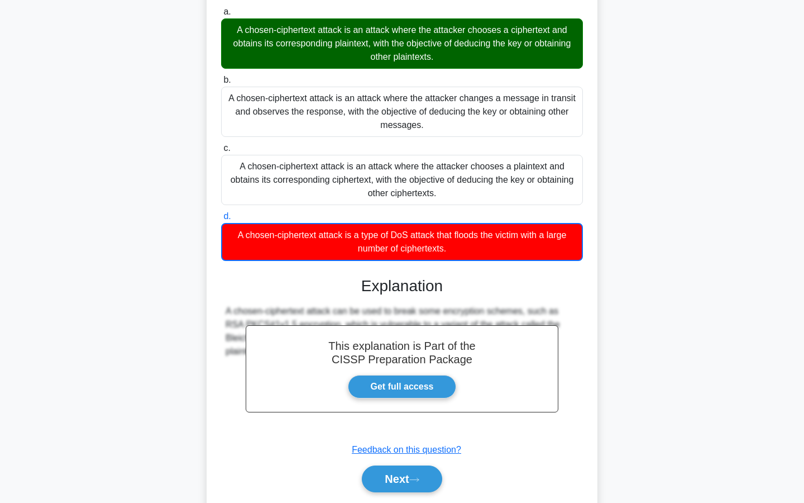
scroll to position [134, 0]
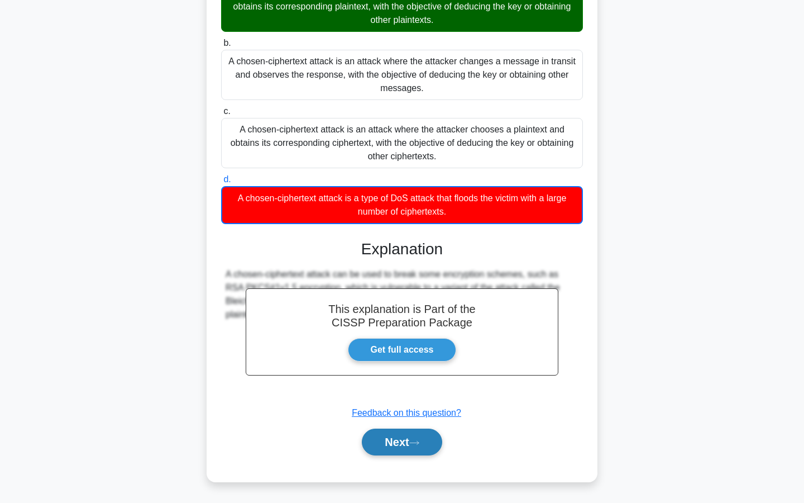
click at [376, 439] on button "Next" at bounding box center [402, 441] width 80 height 27
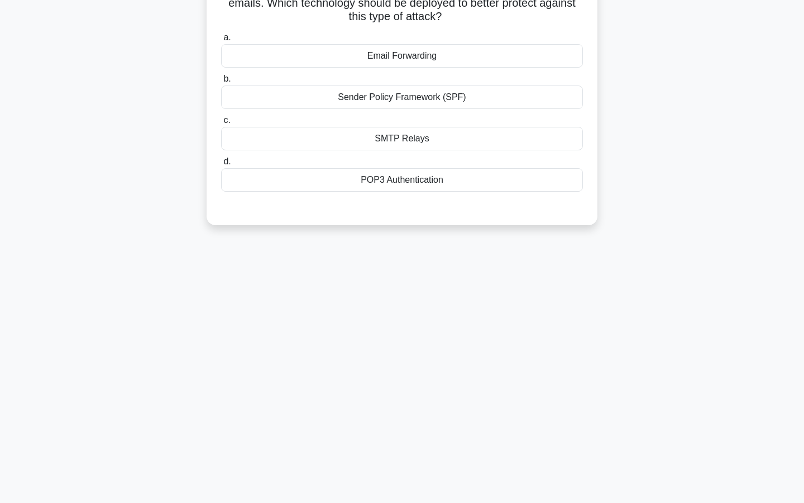
scroll to position [0, 0]
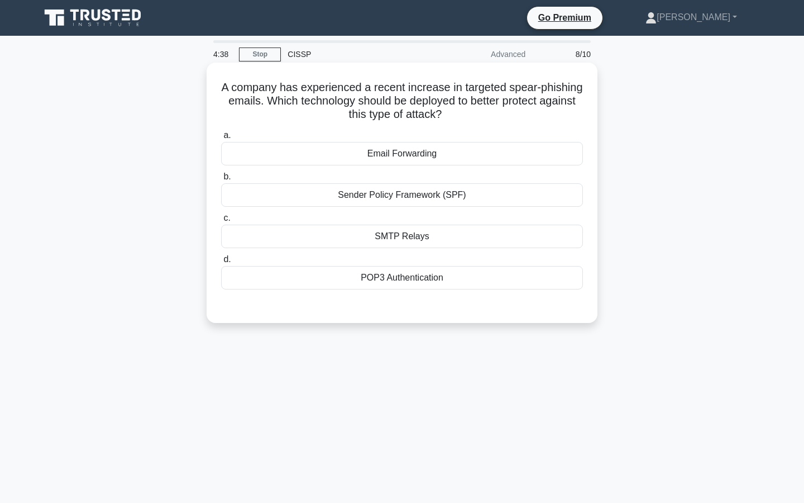
click at [376, 286] on div "POP3 Authentication" at bounding box center [402, 277] width 362 height 23
click at [221, 263] on input "d. POP3 Authentication" at bounding box center [221, 259] width 0 height 7
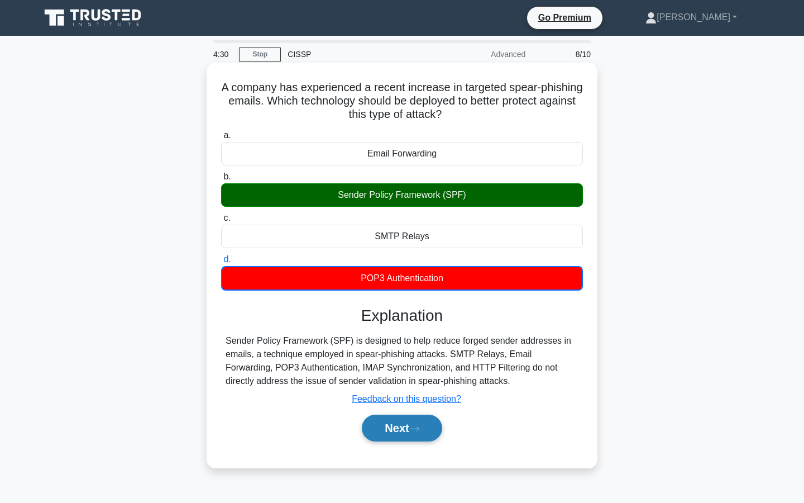
click at [386, 430] on button "Next" at bounding box center [402, 427] width 80 height 27
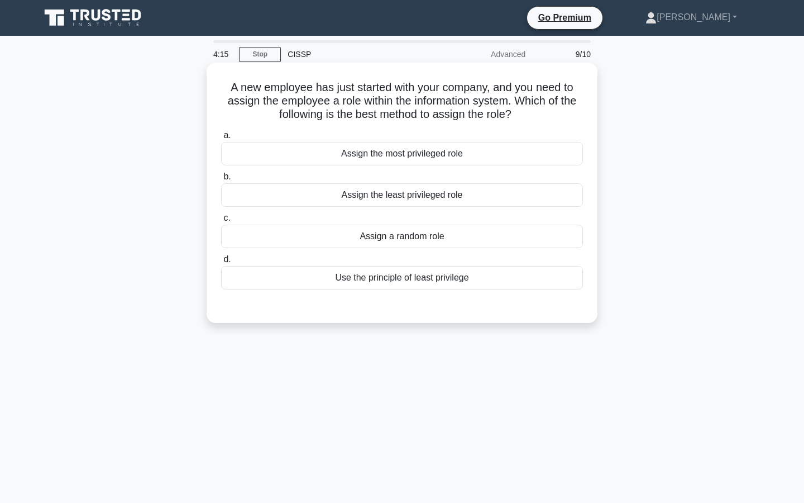
click at [385, 280] on div "Use the principle of least privilege" at bounding box center [402, 277] width 362 height 23
click at [221, 263] on input "d. Use the principle of least privilege" at bounding box center [221, 259] width 0 height 7
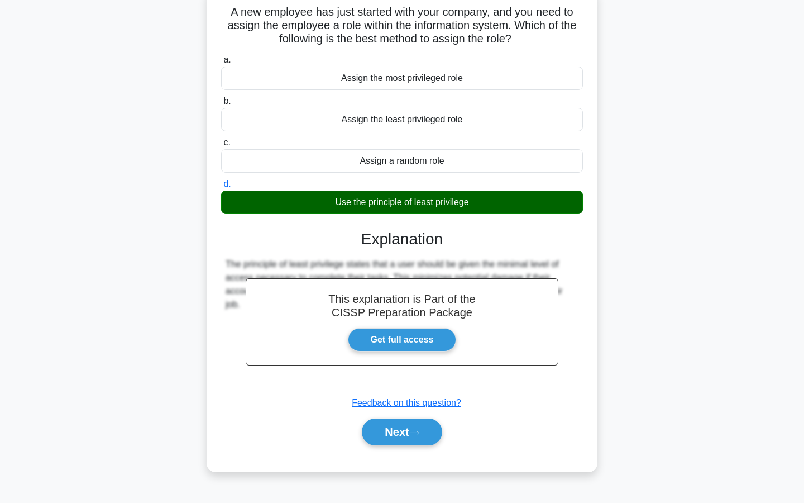
scroll to position [101, 0]
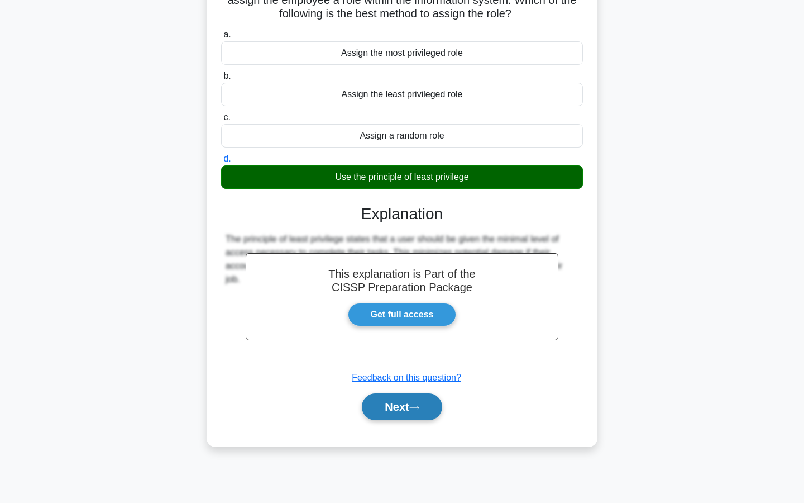
click at [397, 402] on button "Next" at bounding box center [402, 406] width 80 height 27
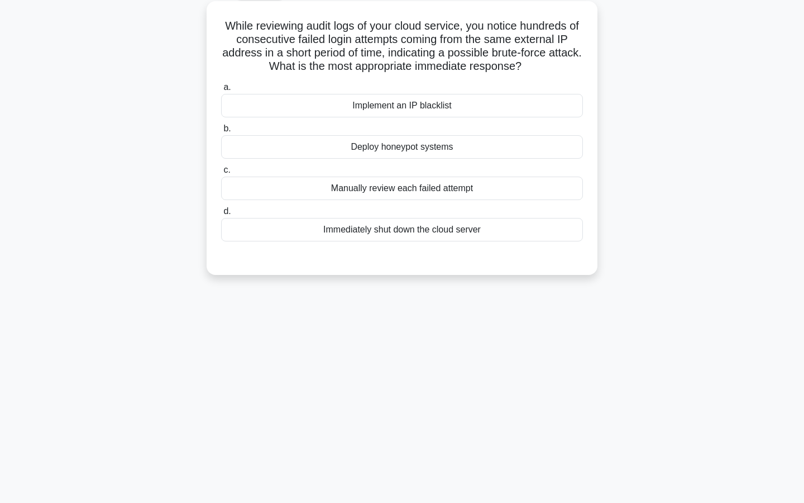
scroll to position [0, 0]
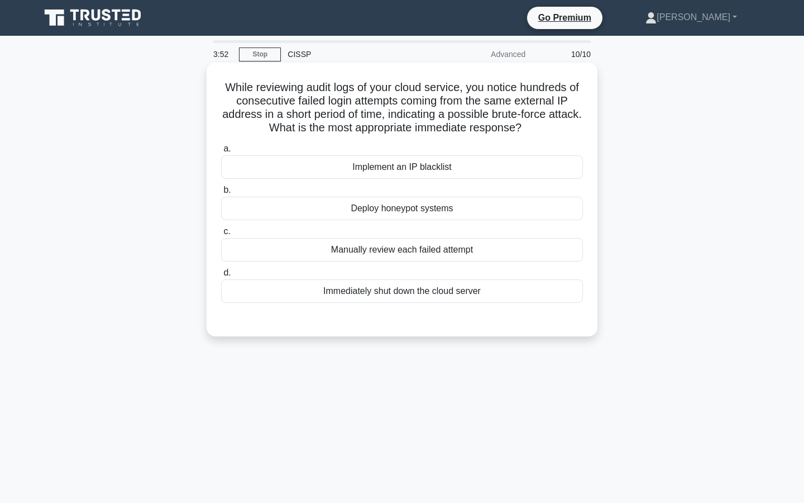
click at [401, 170] on div "Implement an IP blacklist" at bounding box center [402, 166] width 362 height 23
click at [221, 152] on input "a. Implement an IP blacklist" at bounding box center [221, 148] width 0 height 7
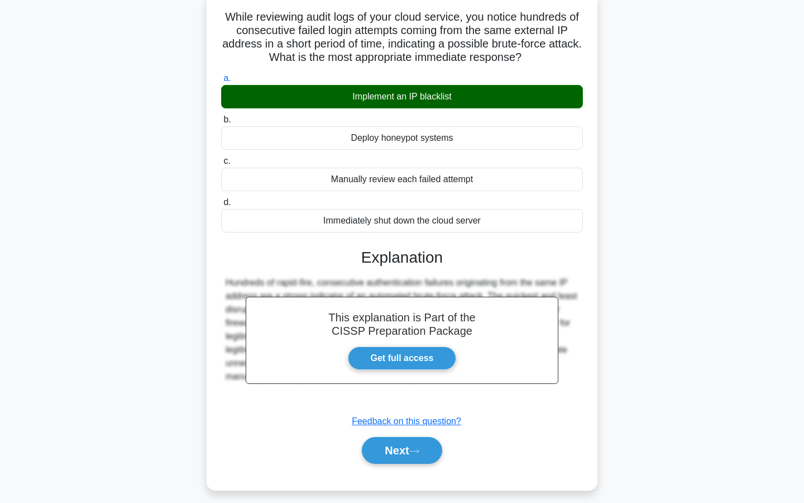
scroll to position [101, 0]
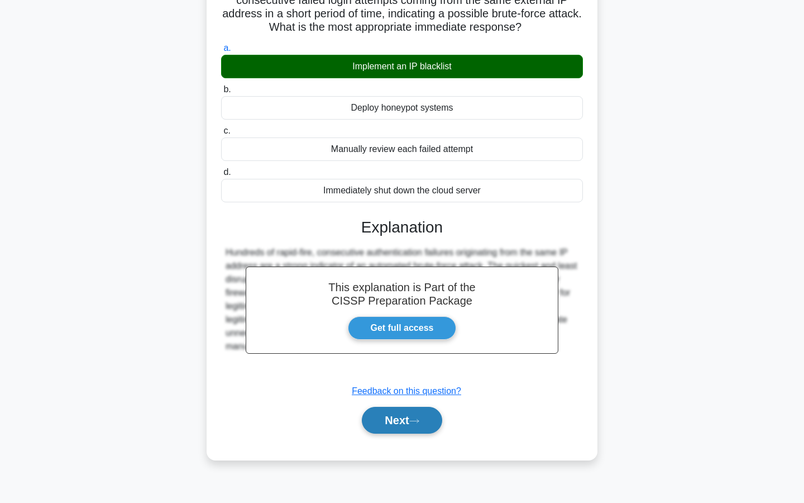
click at [406, 411] on button "Next" at bounding box center [402, 420] width 80 height 27
